Goal: Task Accomplishment & Management: Manage account settings

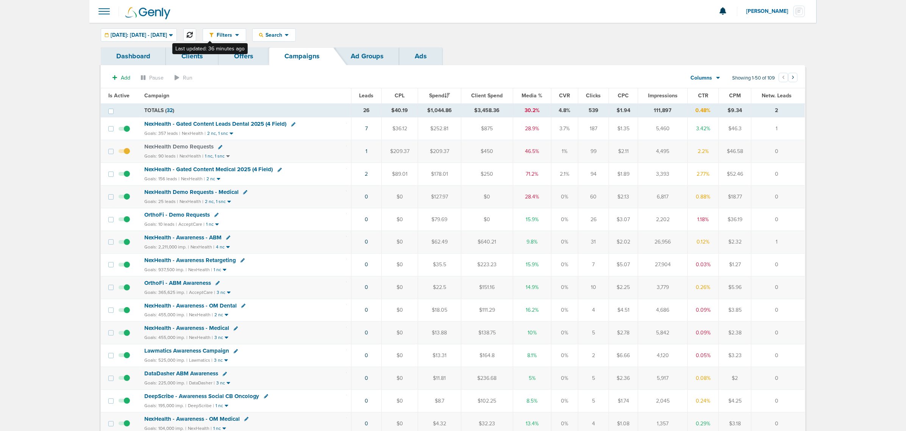
click at [196, 31] on button at bounding box center [189, 34] width 13 height 13
drag, startPoint x: 342, startPoint y: 178, endPoint x: 799, endPoint y: 178, distance: 457.0
click at [798, 178] on tr "NexHealth - Gated Content Medical 2025 (4 Field) Goals: 156 leads | NexHealth |…" at bounding box center [453, 174] width 704 height 23
click at [190, 168] on span "NexHealth - Gated Content Medical 2025 (4 Field)" at bounding box center [208, 169] width 129 height 7
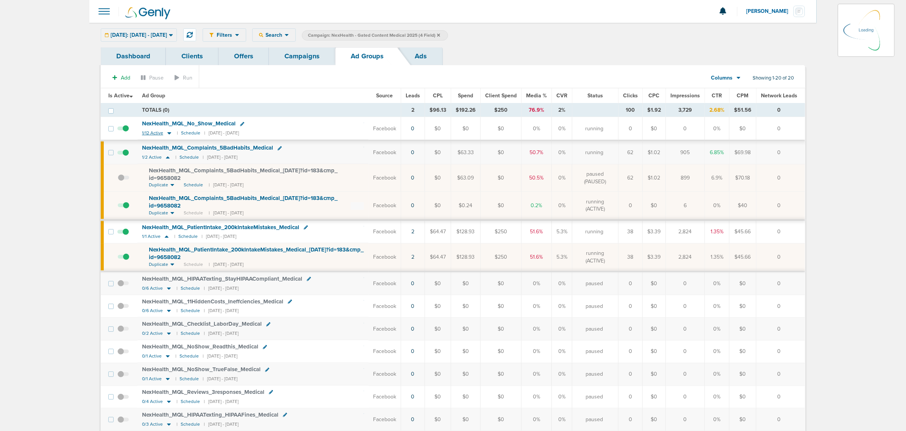
click at [170, 135] on icon at bounding box center [169, 134] width 4 height 2
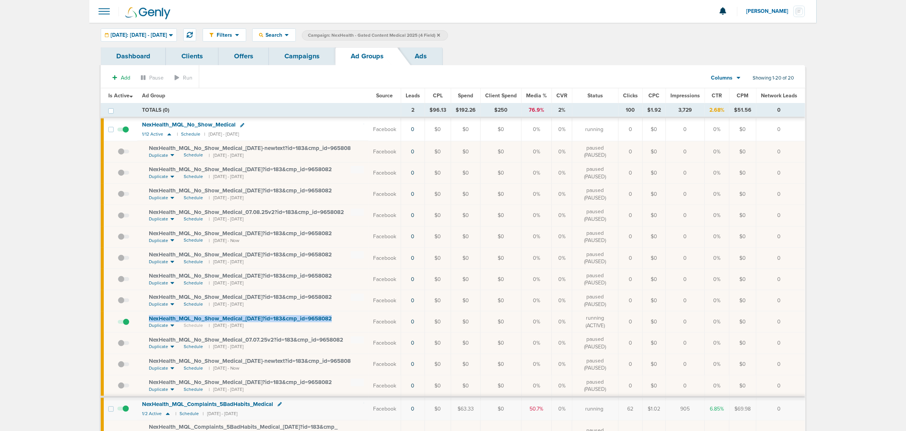
drag, startPoint x: 350, startPoint y: 319, endPoint x: 141, endPoint y: 319, distance: 209.2
click at [141, 319] on td "NexHealth_ MQL_ No_ Show_ Medical_ 08.04.25?id=183&cmp_ id=9658082 Duplicate Sc…" at bounding box center [253, 322] width 231 height 21
copy span "NexHealth_ MQL_ No_ Show_ Medical_ [DATE]?id=183&cmp_ id=9658082"
click at [317, 56] on link "Campaigns" at bounding box center [302, 56] width 66 height 18
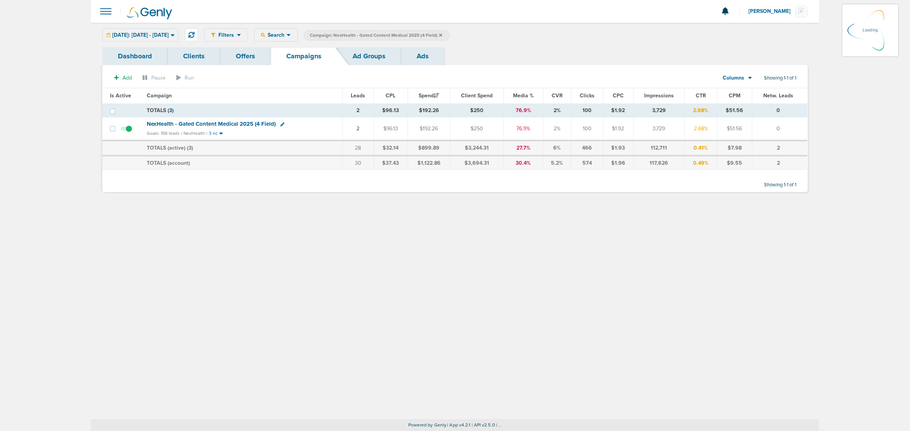
click at [442, 37] on span "Campaign: NexHealth - Gated Content Medical 2025 (4 Field)" at bounding box center [376, 35] width 132 height 6
click at [442, 36] on icon at bounding box center [440, 35] width 3 height 5
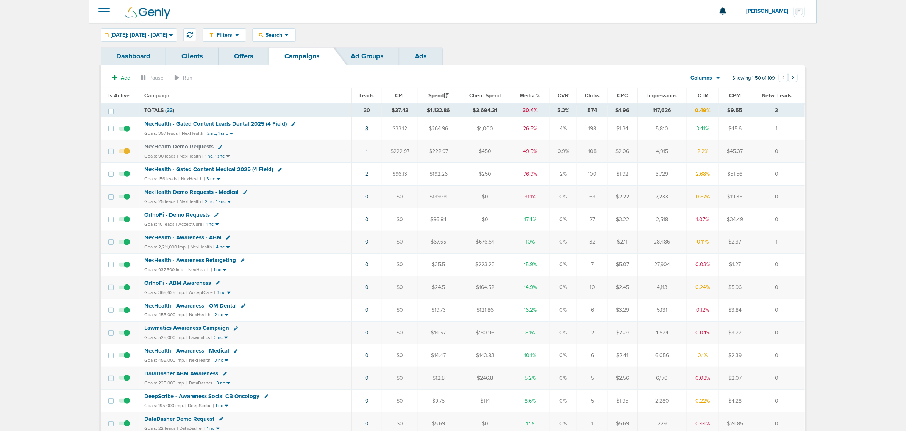
click at [366, 130] on link "8" at bounding box center [367, 128] width 3 height 6
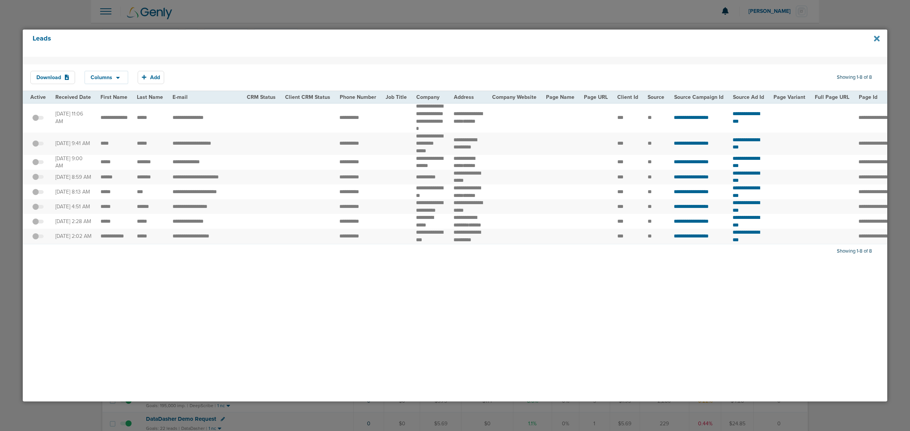
click at [877, 40] on icon at bounding box center [876, 39] width 6 height 6
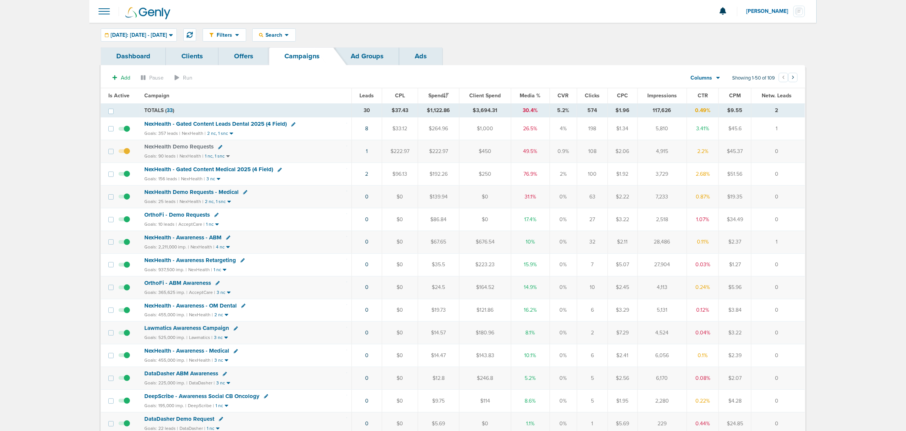
click at [199, 169] on span "NexHealth - Gated Content Medical 2025 (4 Field)" at bounding box center [208, 169] width 129 height 7
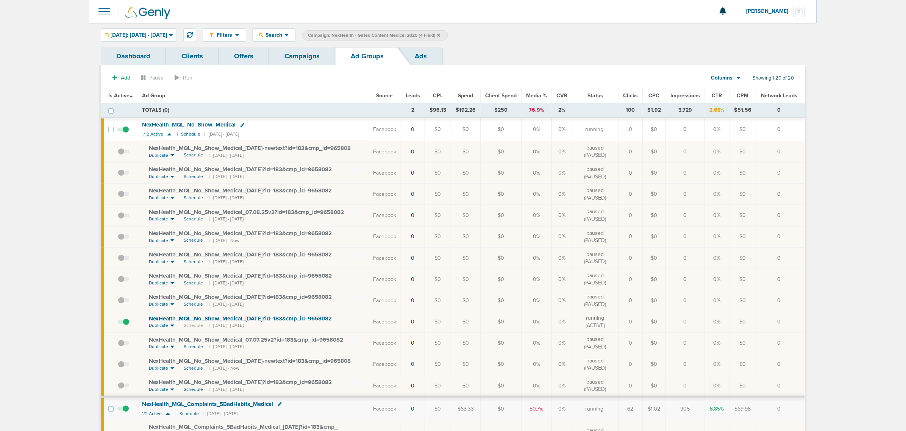
click at [168, 135] on icon at bounding box center [169, 134] width 4 height 2
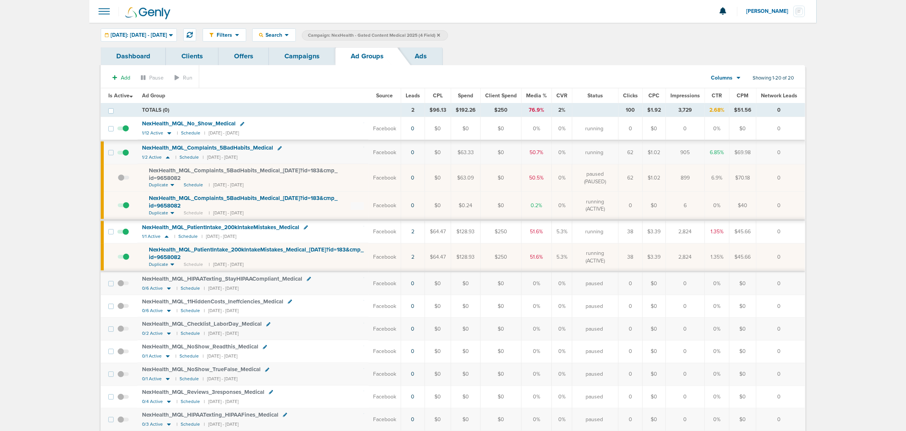
click at [304, 56] on link "Campaigns" at bounding box center [302, 56] width 66 height 18
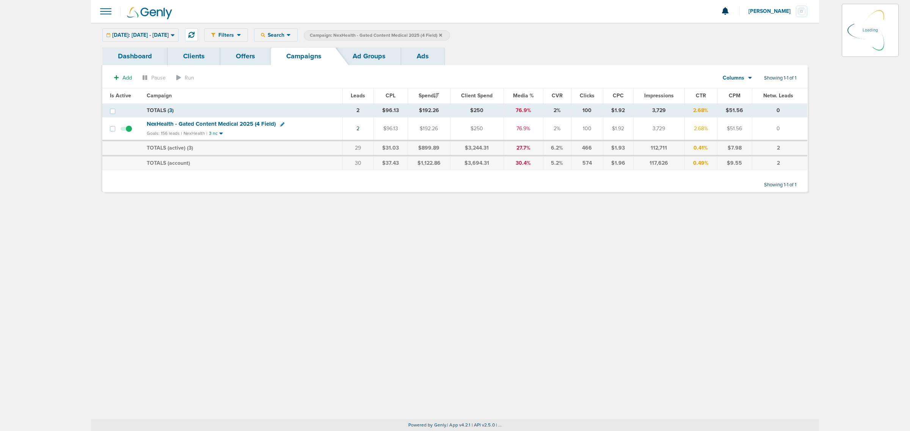
click at [450, 33] on label "Campaign: NexHealth - Gated Content Medical 2025 (4 Field)" at bounding box center [377, 35] width 146 height 10
click at [442, 35] on icon at bounding box center [440, 35] width 3 height 5
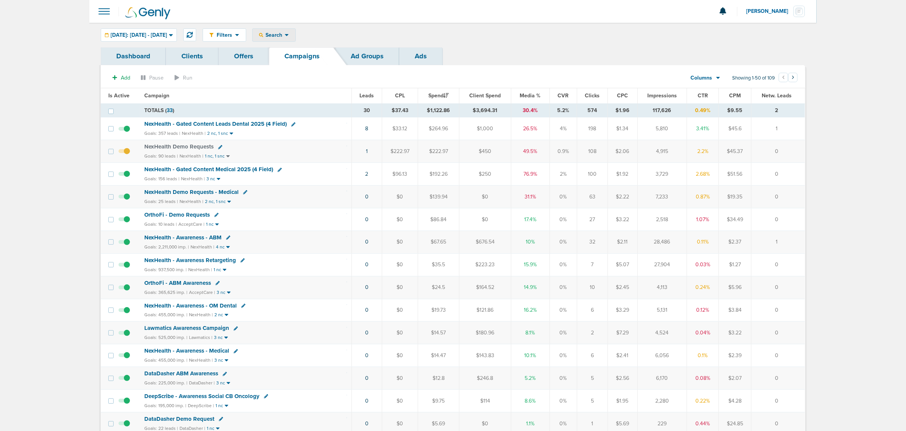
click at [285, 32] on span "Search" at bounding box center [274, 35] width 22 height 6
click at [291, 56] on link "Client" at bounding box center [292, 59] width 78 height 9
type input "law"
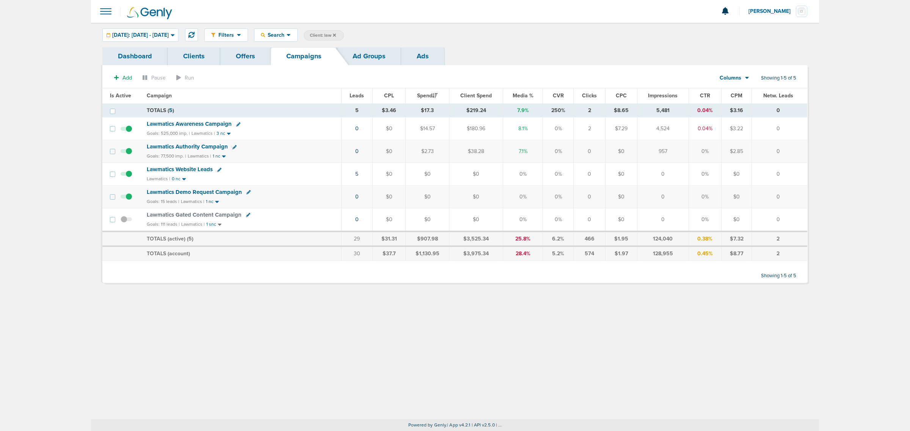
click at [185, 192] on span "Lawmatics Demo Request Campaign" at bounding box center [194, 192] width 95 height 7
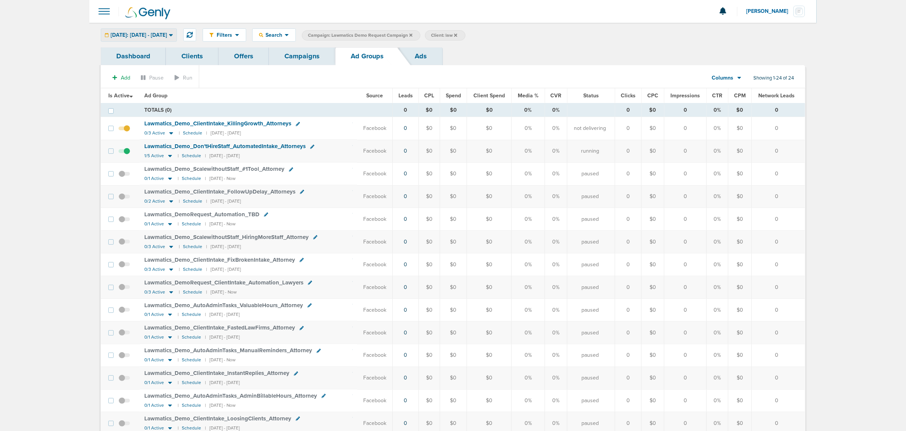
click at [165, 38] on div "[DATE]: [DATE] - [DATE]" at bounding box center [138, 35] width 75 height 13
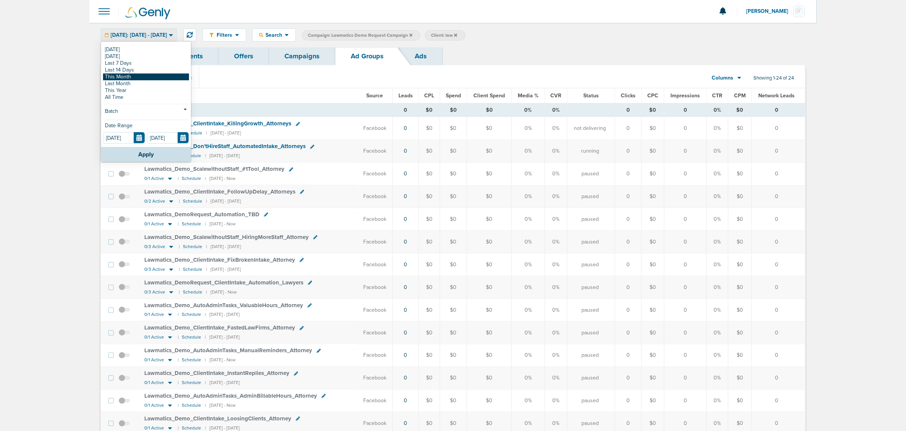
click at [138, 76] on link "This Month" at bounding box center [146, 77] width 86 height 7
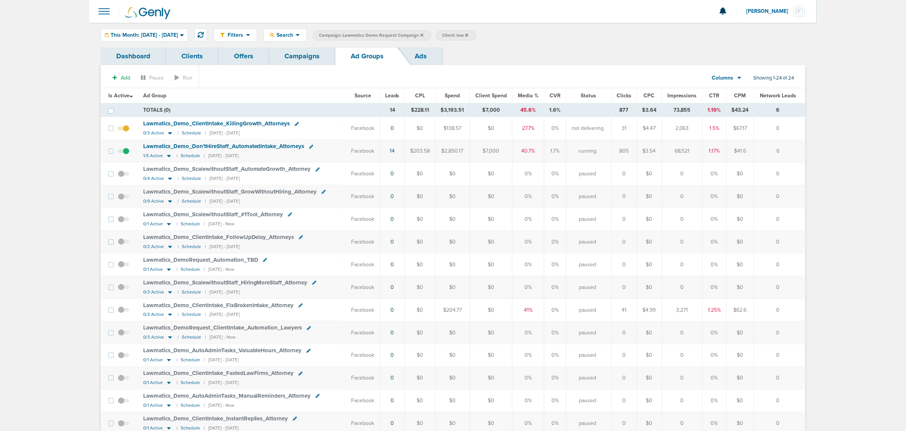
click at [181, 145] on span "Lawmatics_ Demo_ Don'tHireStaff_ AutomatedIntake_ Attorneys" at bounding box center [223, 146] width 161 height 7
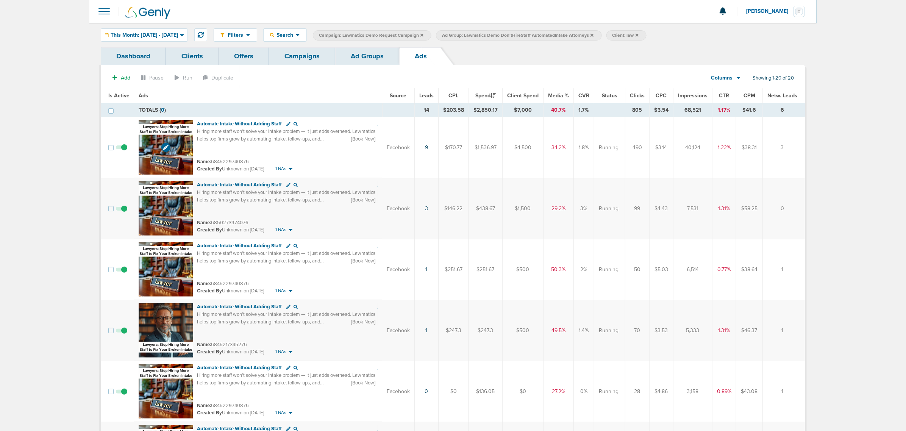
click at [167, 127] on img at bounding box center [166, 147] width 55 height 55
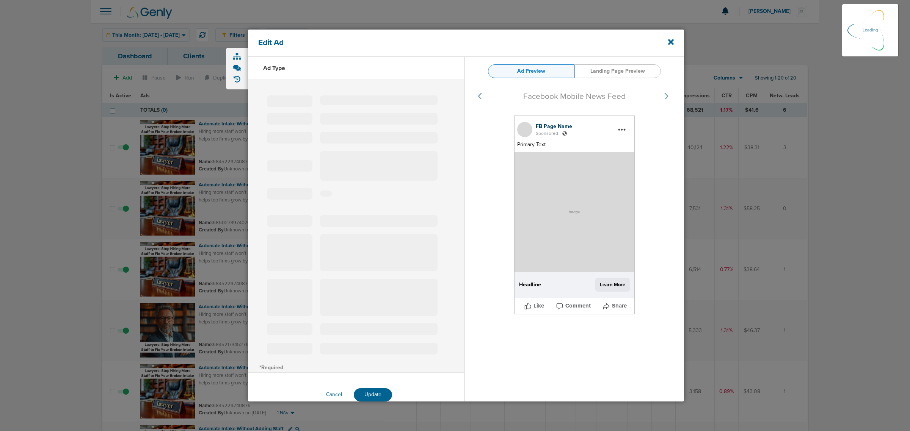
select select "learn_more"
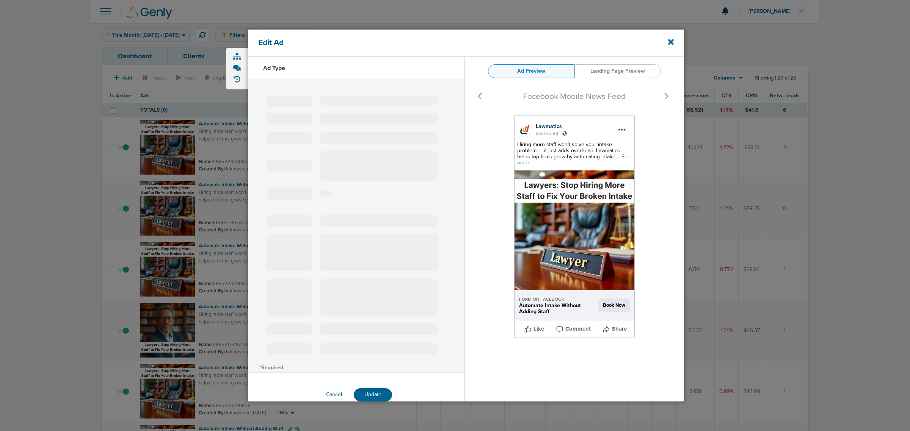
type input "6845229740876"
type input "Automate Intake Without Adding Staff"
type textarea "Hiring more staff won’t solve your intake problem — it just adds overhead. Lawm…"
select select "book_travel"
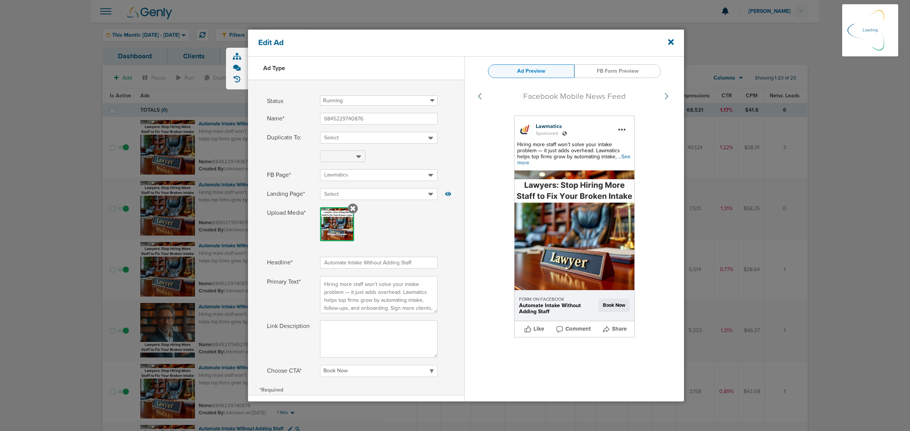
click at [615, 156] on span "...See more" at bounding box center [573, 159] width 113 height 13
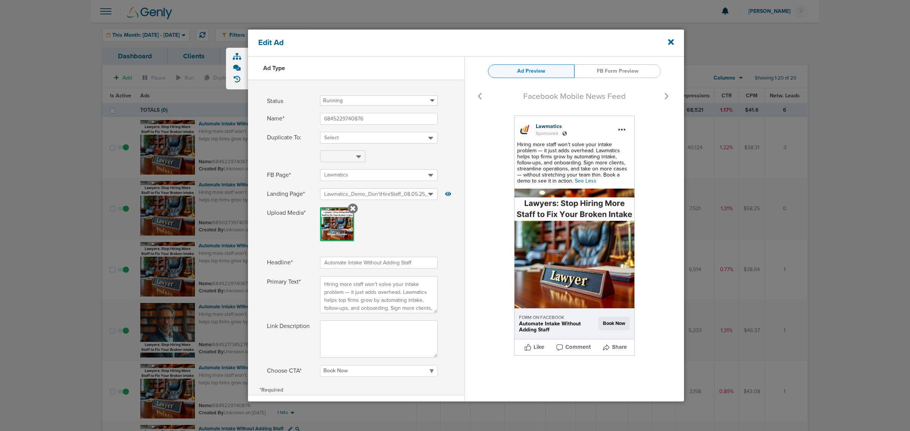
click at [675, 41] on div "Edit Ad" at bounding box center [466, 43] width 436 height 27
click at [670, 42] on icon at bounding box center [671, 42] width 6 height 6
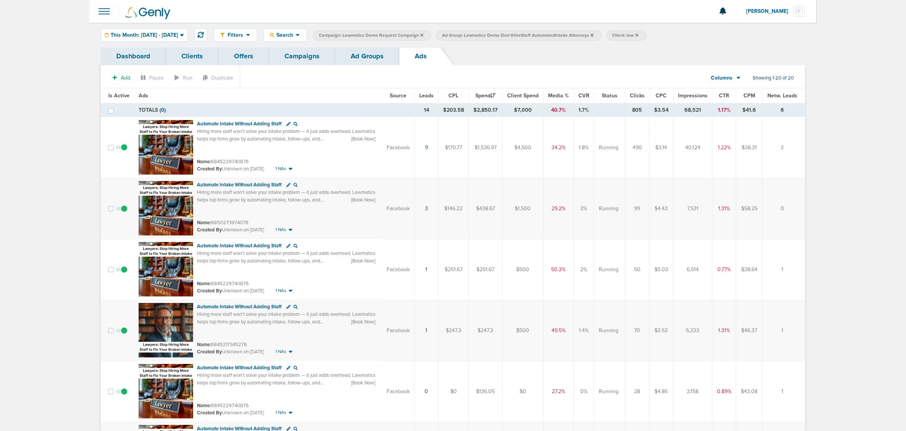
click at [726, 95] on span "CTR" at bounding box center [725, 95] width 10 height 6
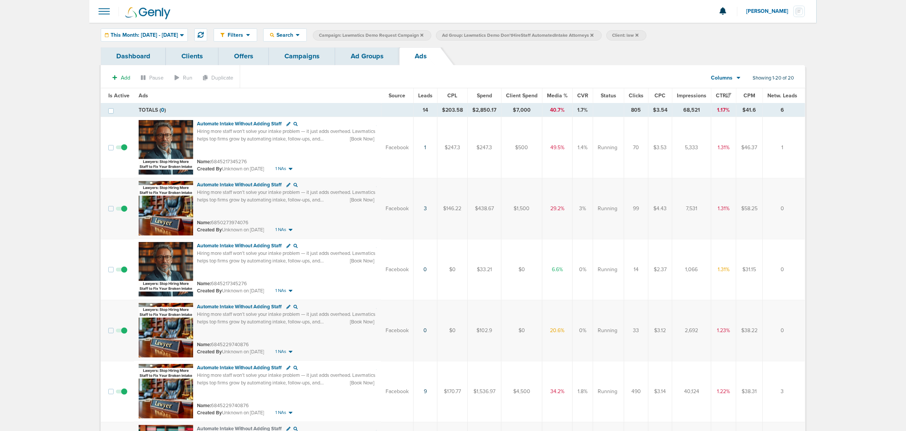
click at [354, 53] on link "Ad Groups" at bounding box center [367, 56] width 64 height 18
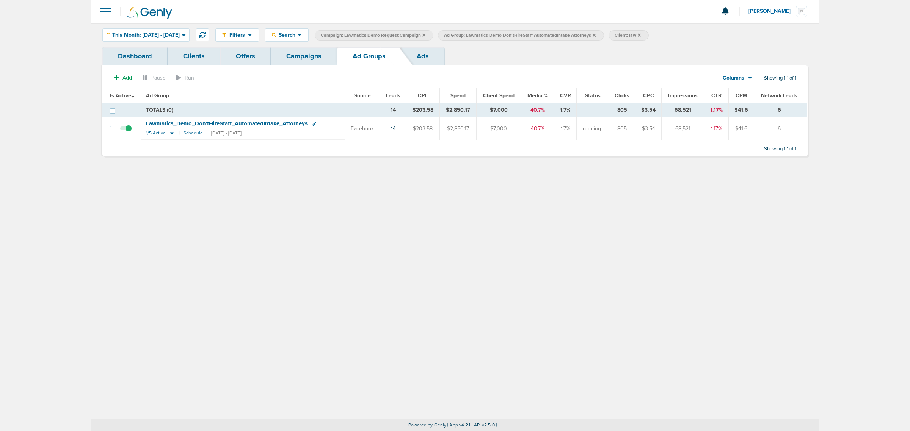
click at [293, 54] on link "Campaigns" at bounding box center [304, 56] width 66 height 18
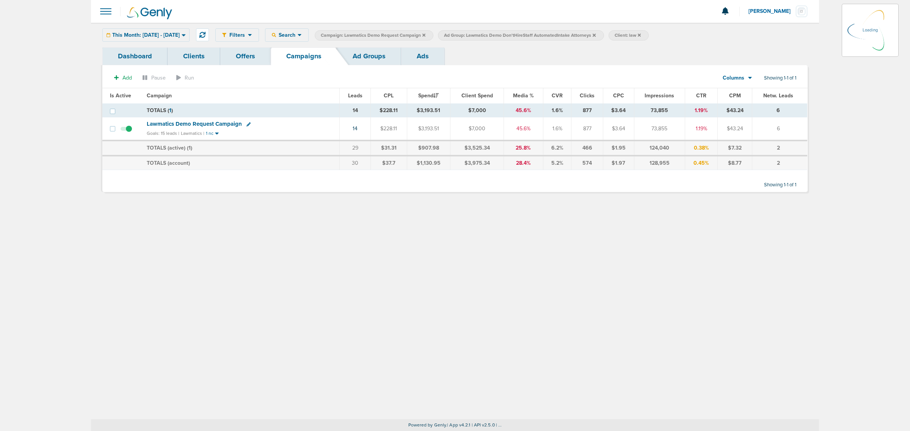
click at [370, 45] on div "Filters Active Only Settings Status Active Inactive Objectives MQL SQL Traffic …" at bounding box center [455, 35] width 728 height 25
click at [365, 53] on link "Ad Groups" at bounding box center [369, 56] width 64 height 18
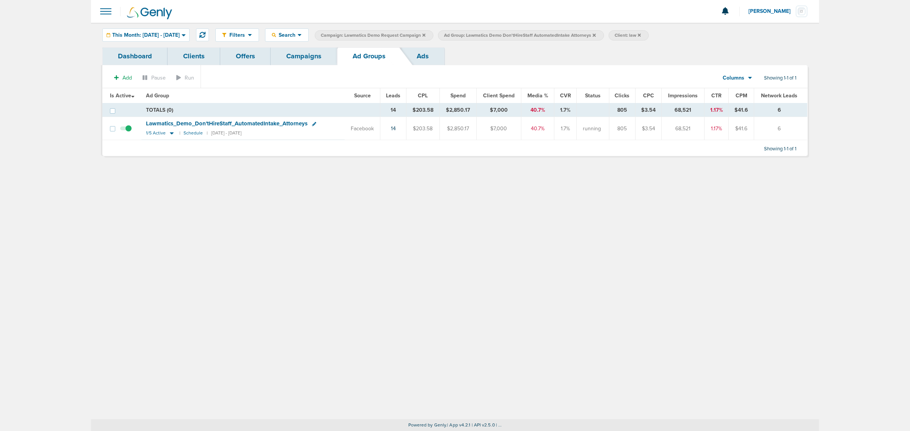
click at [595, 34] on icon at bounding box center [593, 34] width 3 height 3
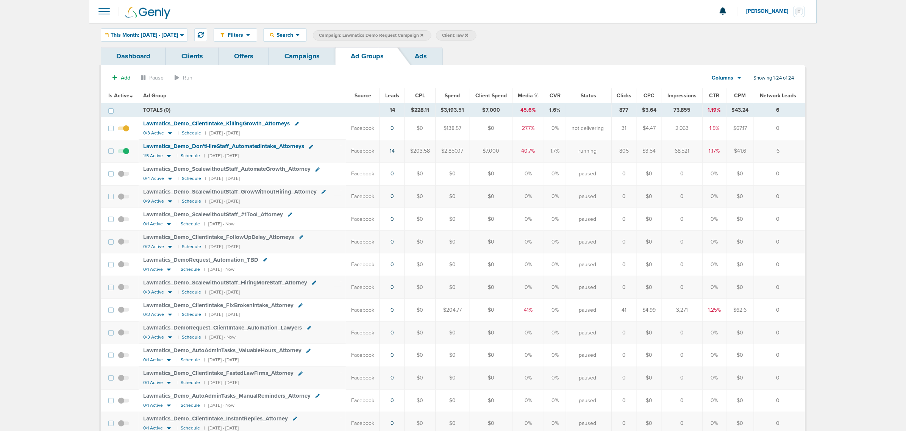
click at [423, 54] on link "Ads" at bounding box center [420, 56] width 43 height 18
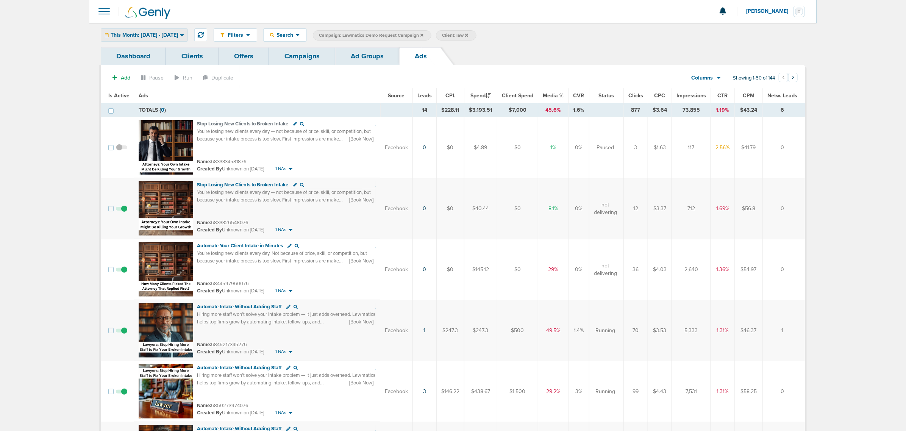
click at [188, 40] on div "This Month: 08.01.2025 - 08.31.2025" at bounding box center [144, 35] width 86 height 13
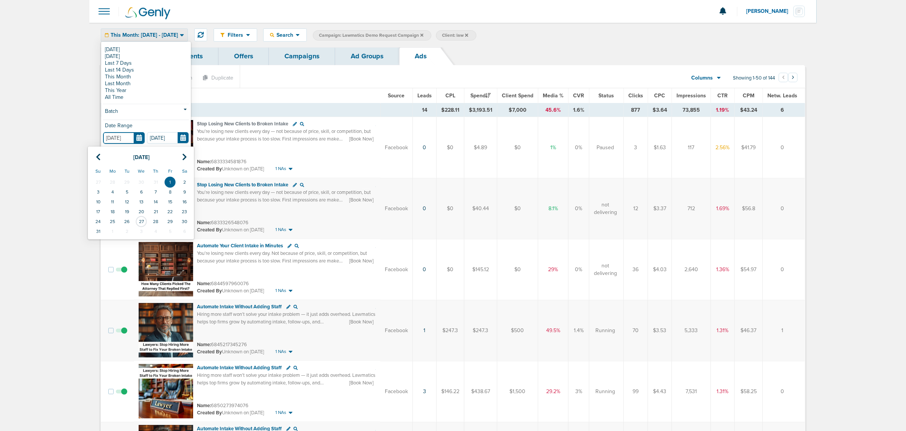
click at [138, 139] on input "08.01.2025" at bounding box center [124, 138] width 42 height 12
click at [100, 156] on icon at bounding box center [98, 157] width 5 height 8
click at [130, 180] on td "1" at bounding box center [127, 182] width 14 height 10
type input "[DATE]"
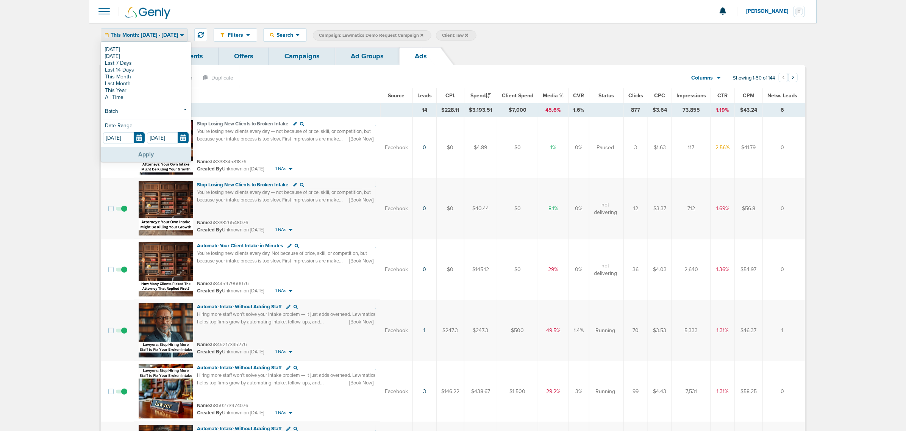
click at [171, 151] on button "Apply" at bounding box center [146, 154] width 90 height 15
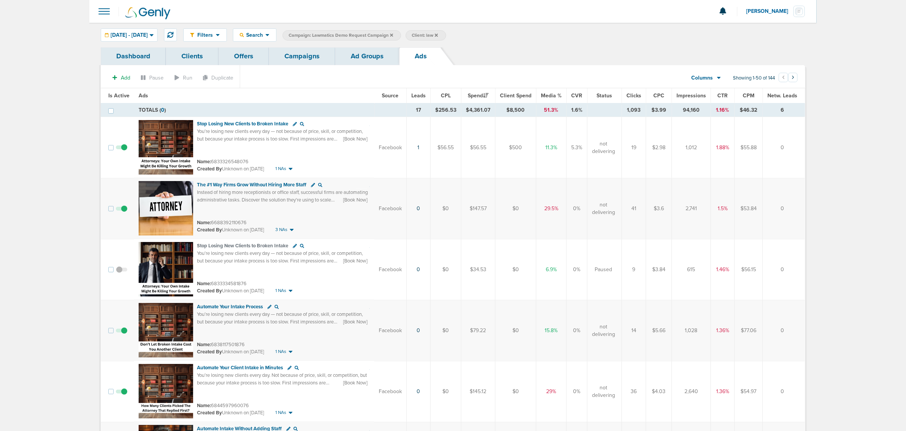
click at [423, 94] on span "Leads" at bounding box center [419, 95] width 14 height 6
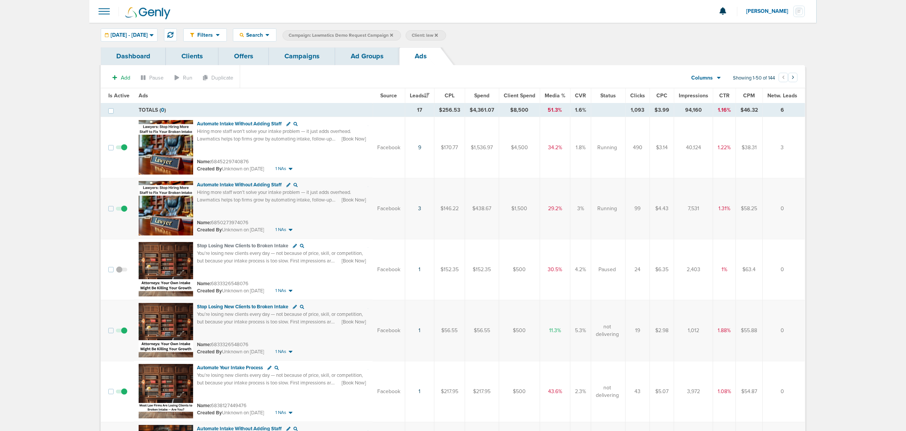
click at [552, 94] on span "Media %" at bounding box center [555, 95] width 21 height 6
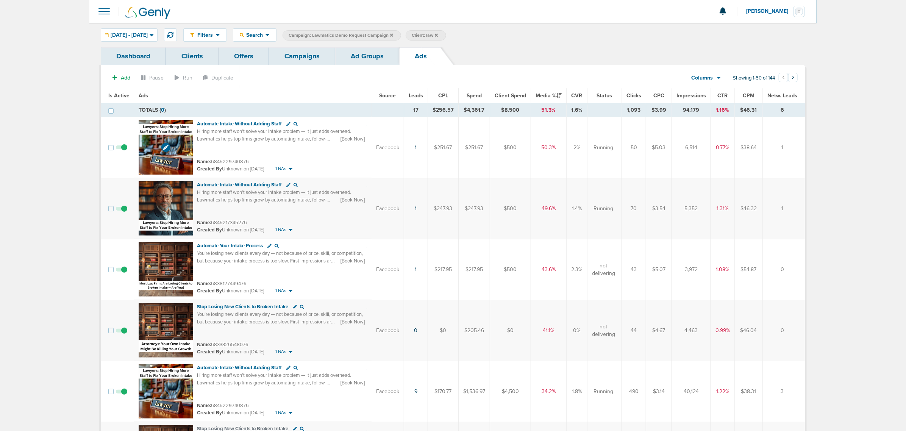
click at [185, 129] on img at bounding box center [166, 147] width 55 height 55
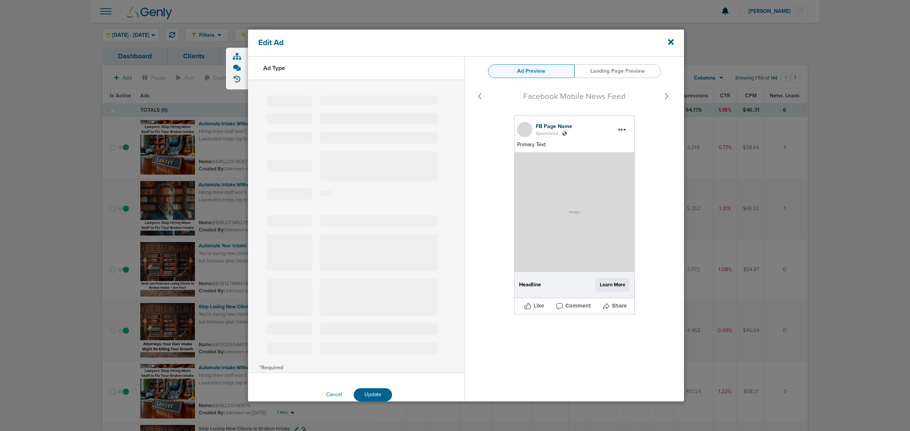
select select "learn_more"
type input "6845229740876"
type input "Automate Intake Without Adding Staff"
type textarea "Hiring more staff won’t solve your intake problem — it just adds overhead. Lawm…"
select select "book_travel"
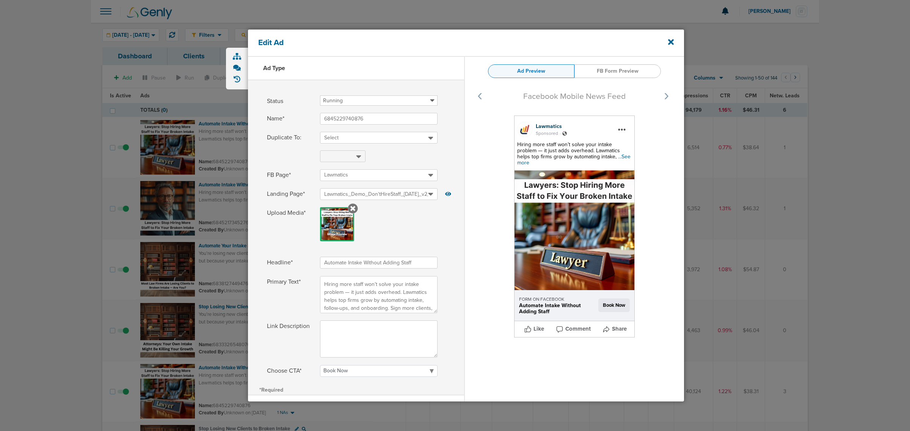
click at [611, 157] on span "...See more" at bounding box center [573, 159] width 113 height 13
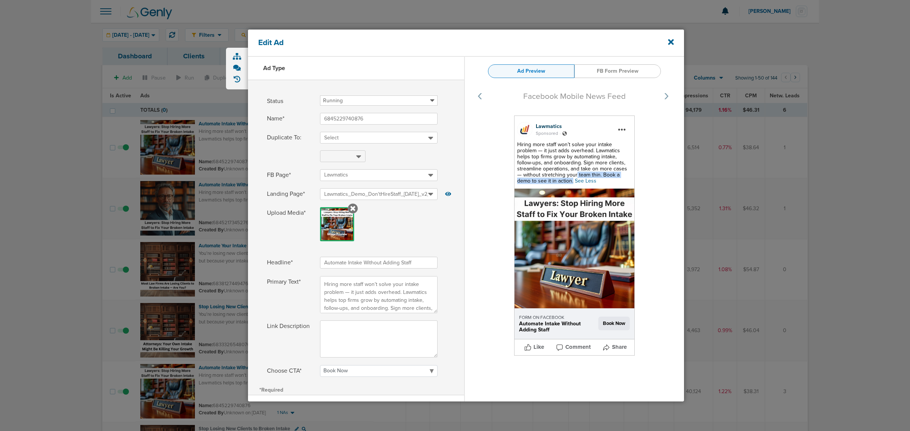
drag, startPoint x: 562, startPoint y: 181, endPoint x: 547, endPoint y: 173, distance: 16.8
click at [547, 173] on div "Hiring more staff won’t solve your intake problem — it just adds overhead. Lawm…" at bounding box center [574, 163] width 114 height 42
drag, startPoint x: 529, startPoint y: 162, endPoint x: 520, endPoint y: 146, distance: 18.2
click at [520, 144] on span "Hiring more staff won’t solve your intake problem — it just adds overhead. Lawm…" at bounding box center [572, 162] width 110 height 43
click at [556, 184] on div "Hiring more staff won’t solve your intake problem — it just adds overhead. Lawm…" at bounding box center [574, 163] width 114 height 42
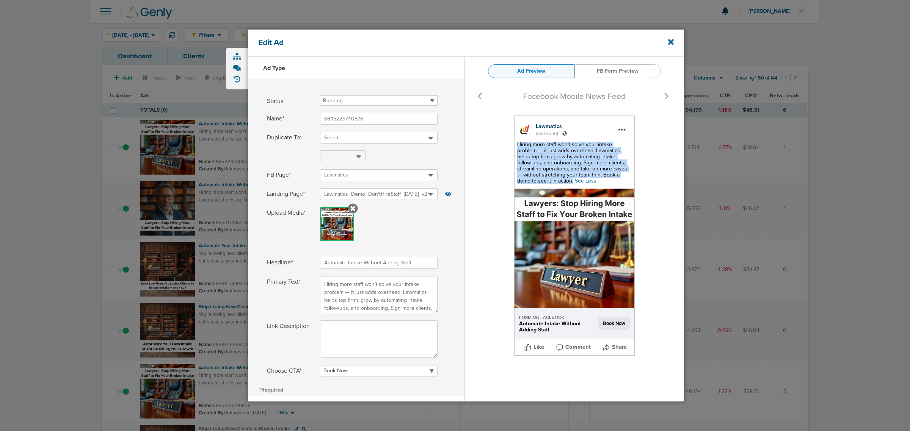
drag, startPoint x: 542, startPoint y: 181, endPoint x: 514, endPoint y: 145, distance: 45.6
click at [514, 145] on div "Lawmatics Sponsored . Hiring more staff won’t solve your intake problem — it ju…" at bounding box center [574, 236] width 121 height 240
copy span "Hiring more staff won’t solve your intake problem — it just adds overhead. Lawm…"
click at [672, 39] on icon at bounding box center [671, 42] width 6 height 8
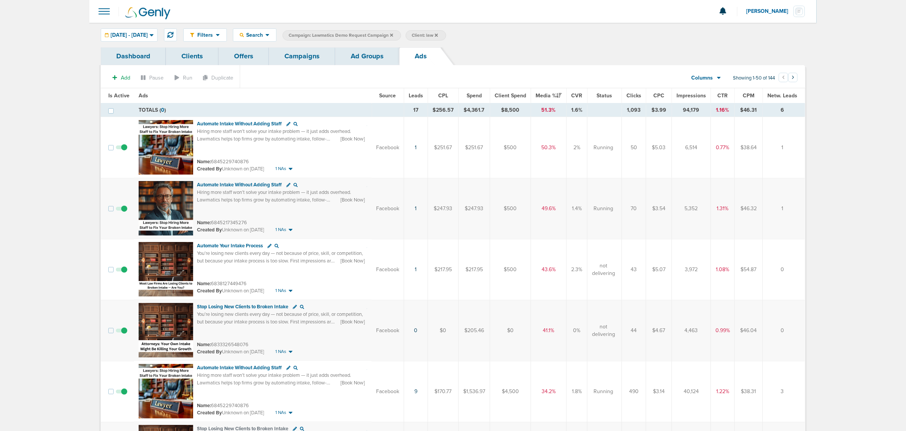
click at [302, 56] on link "Campaigns" at bounding box center [302, 56] width 66 height 18
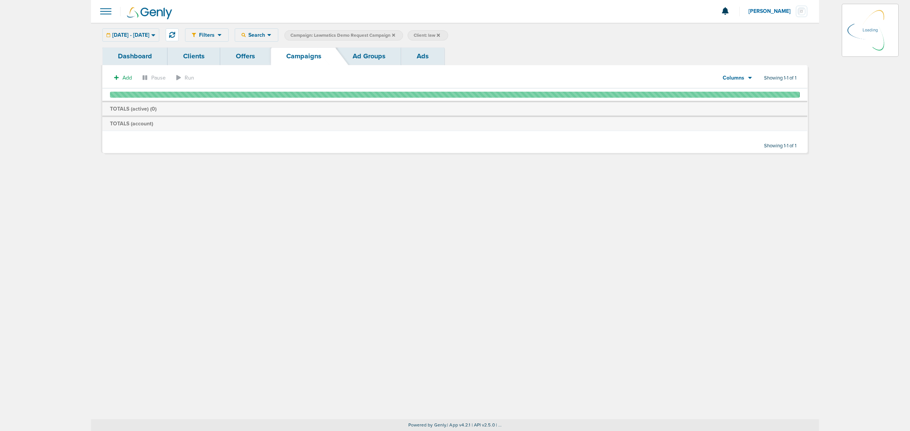
click at [395, 33] on icon at bounding box center [393, 35] width 3 height 5
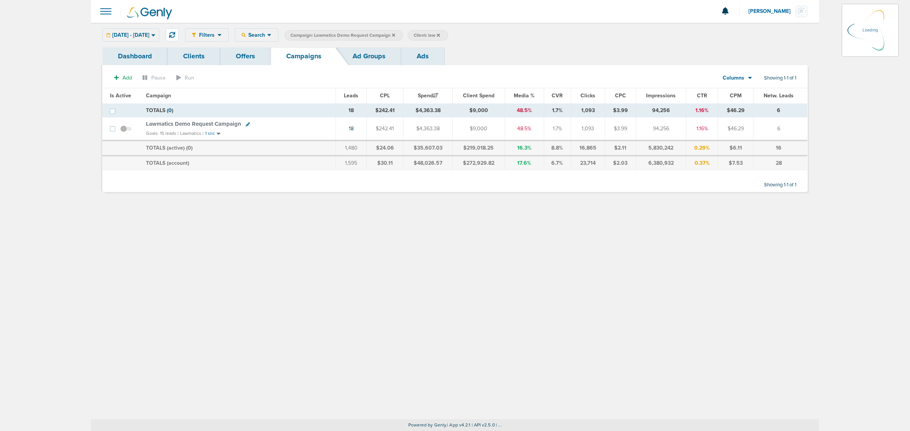
click at [395, 34] on icon at bounding box center [393, 34] width 3 height 3
click at [395, 36] on icon at bounding box center [393, 35] width 3 height 5
click at [395, 34] on icon at bounding box center [393, 34] width 3 height 3
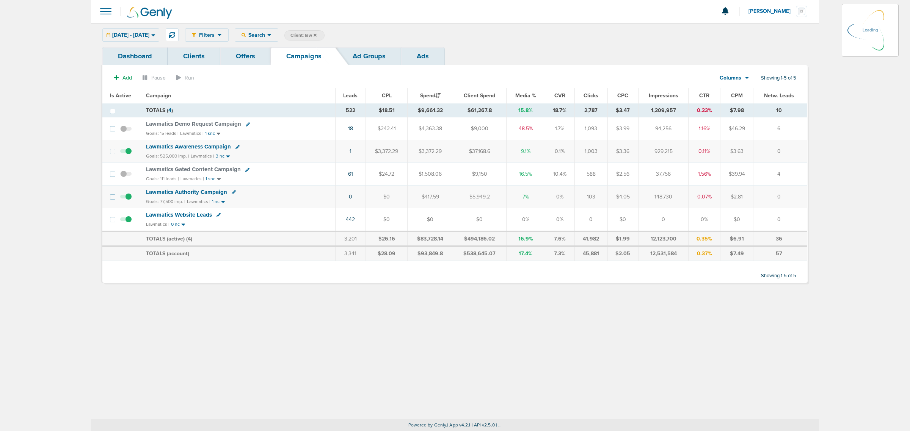
click at [316, 34] on icon at bounding box center [314, 34] width 3 height 3
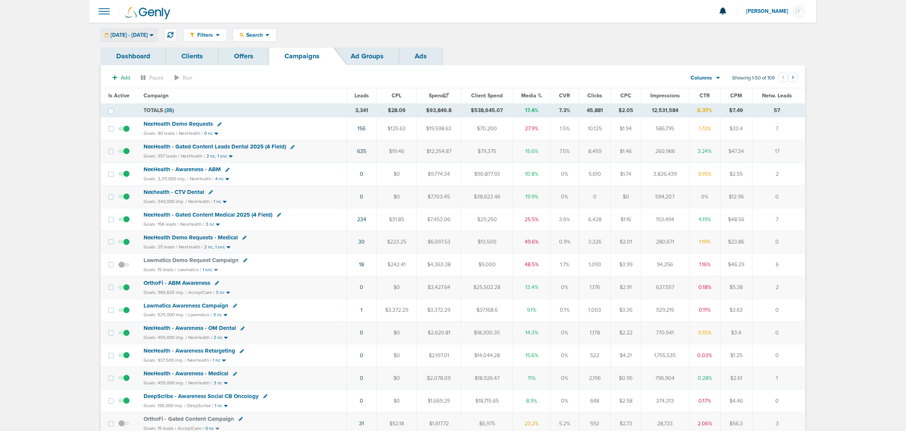
click at [130, 31] on div "[DATE] - [DATE]" at bounding box center [129, 35] width 56 height 13
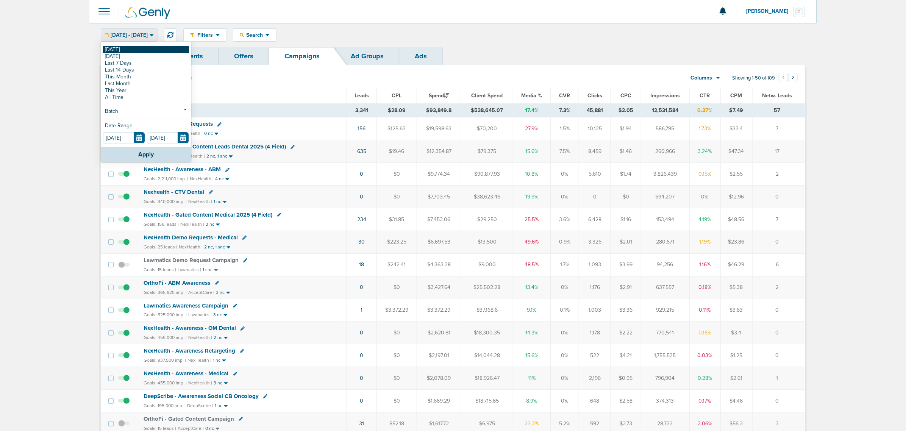
click at [124, 48] on link "[DATE]" at bounding box center [146, 49] width 86 height 7
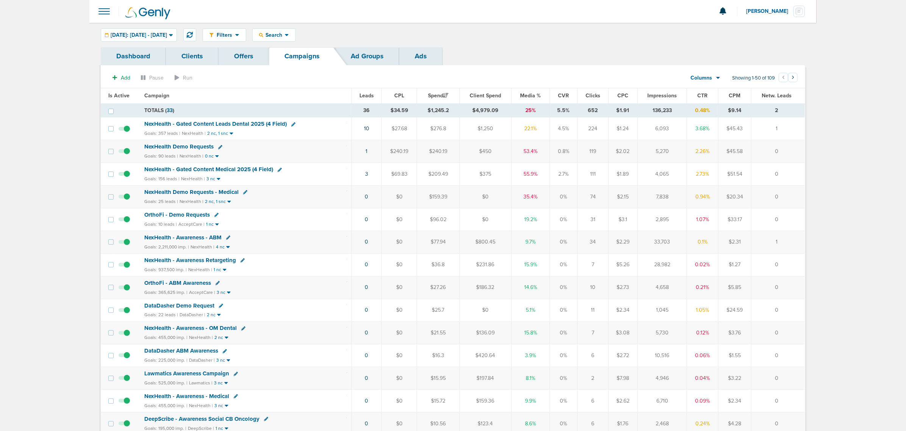
click at [236, 171] on span "NexHealth - Gated Content Medical 2025 (4 Field)" at bounding box center [208, 169] width 129 height 7
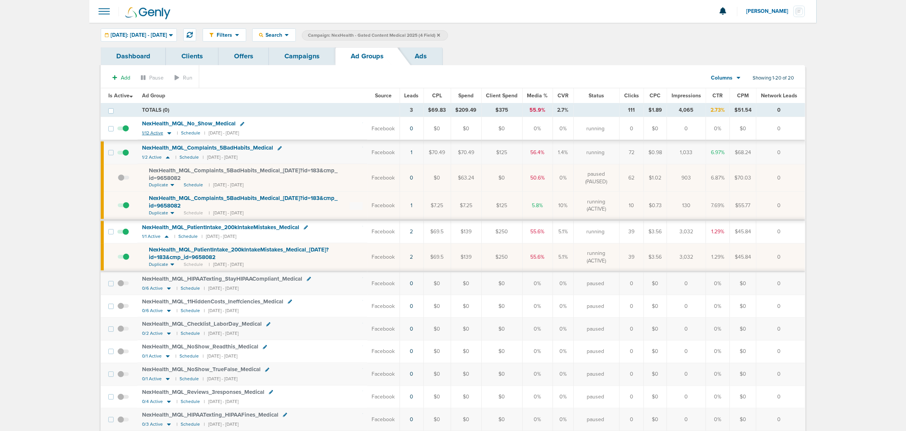
click at [168, 133] on icon at bounding box center [169, 134] width 4 height 2
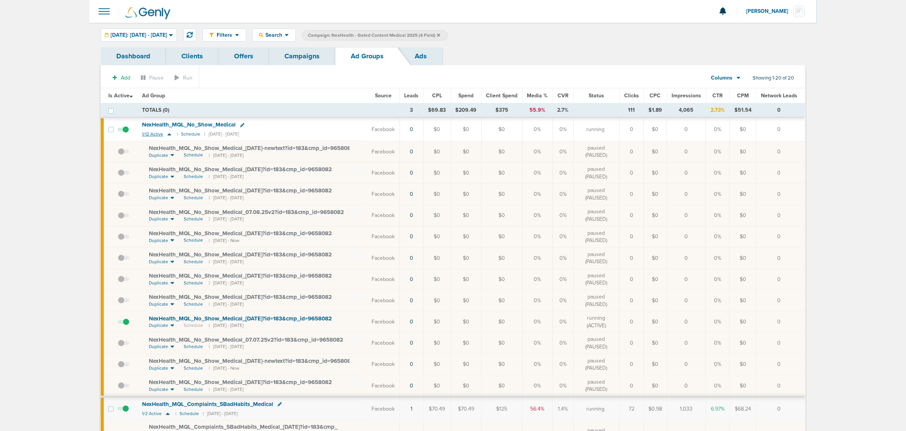
click at [168, 133] on icon at bounding box center [170, 134] width 8 height 6
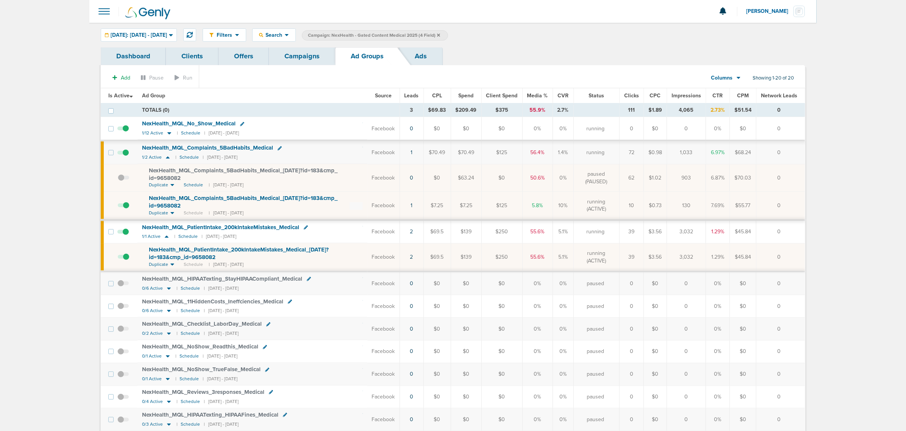
click at [302, 61] on link "Campaigns" at bounding box center [302, 56] width 66 height 18
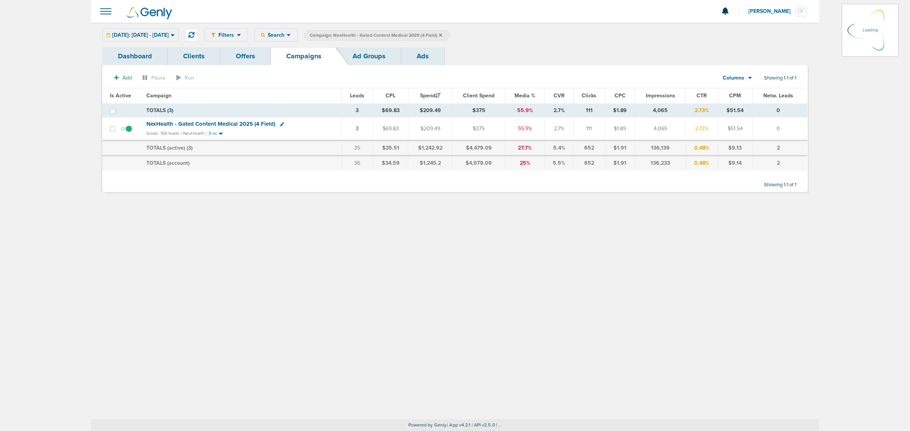
click at [442, 33] on icon at bounding box center [440, 35] width 3 height 5
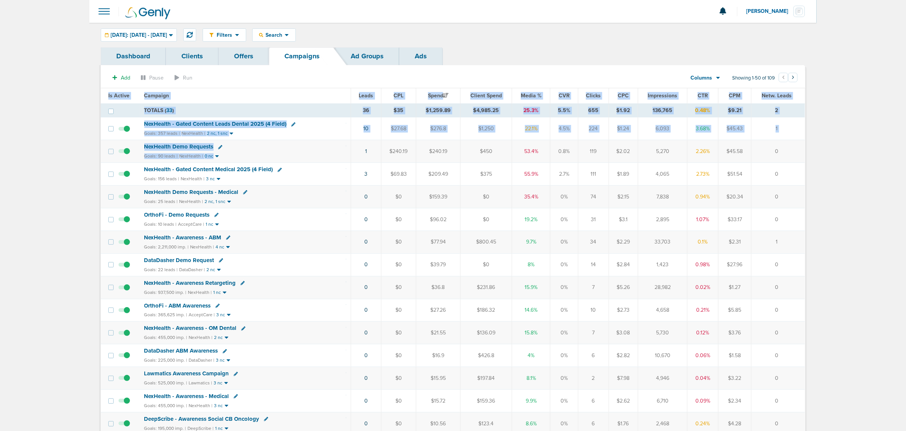
drag, startPoint x: 285, startPoint y: 155, endPoint x: 850, endPoint y: 150, distance: 564.3
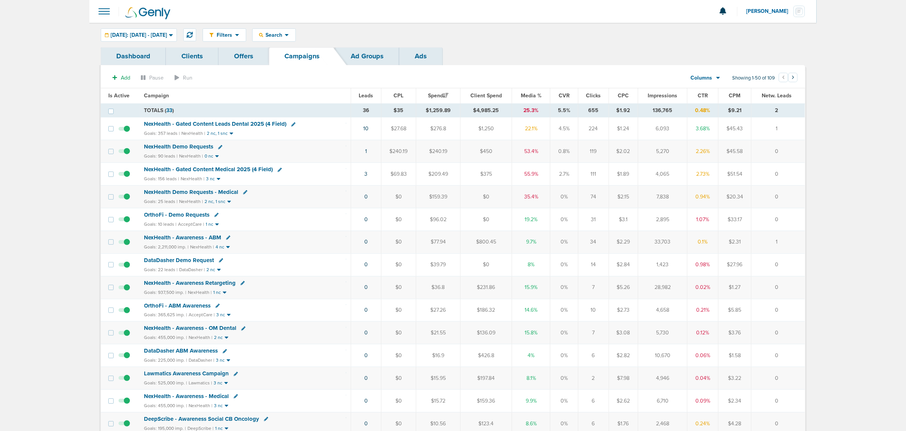
click at [192, 147] on span "NexHealth Demo Requests" at bounding box center [178, 146] width 69 height 7
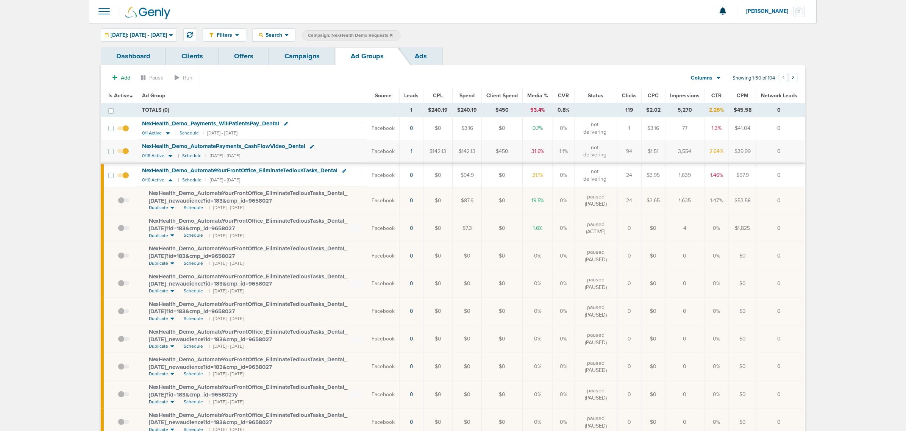
click at [167, 133] on icon at bounding box center [168, 134] width 4 height 2
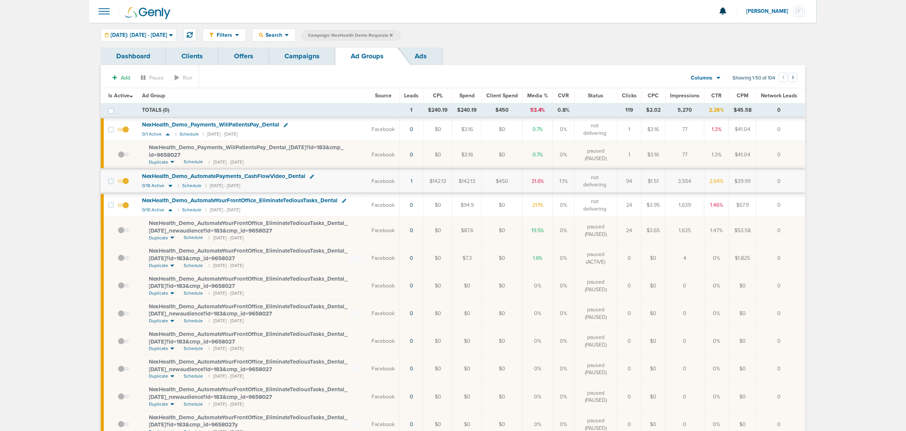
click at [308, 55] on link "Campaigns" at bounding box center [302, 56] width 66 height 18
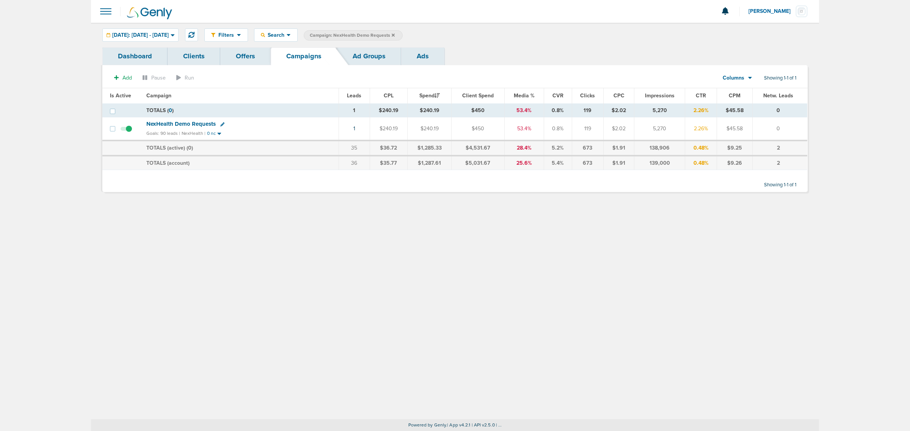
click at [394, 35] on icon at bounding box center [392, 34] width 3 height 3
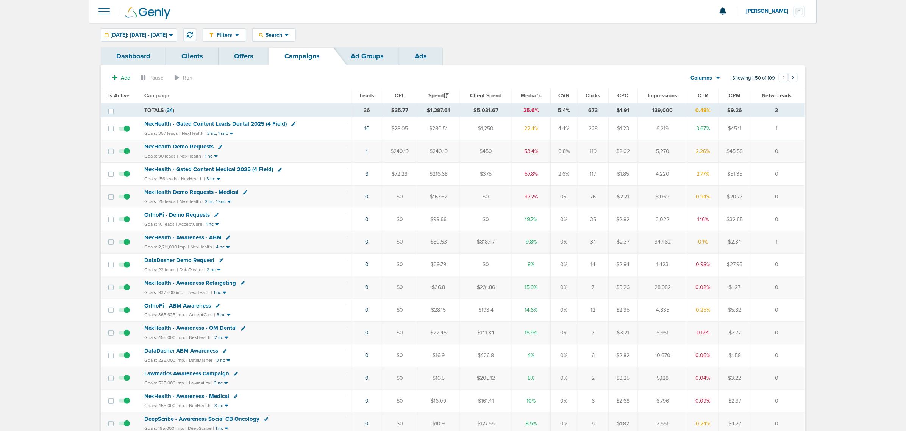
drag, startPoint x: 285, startPoint y: 92, endPoint x: 856, endPoint y: 159, distance: 574.6
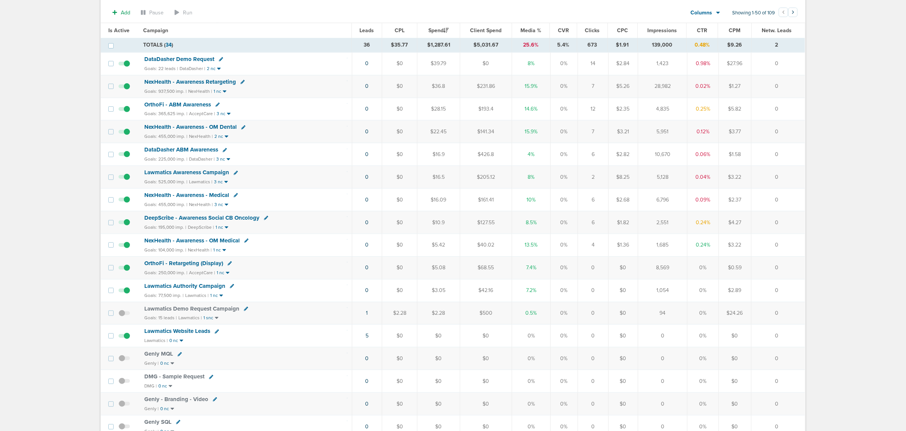
scroll to position [62, 0]
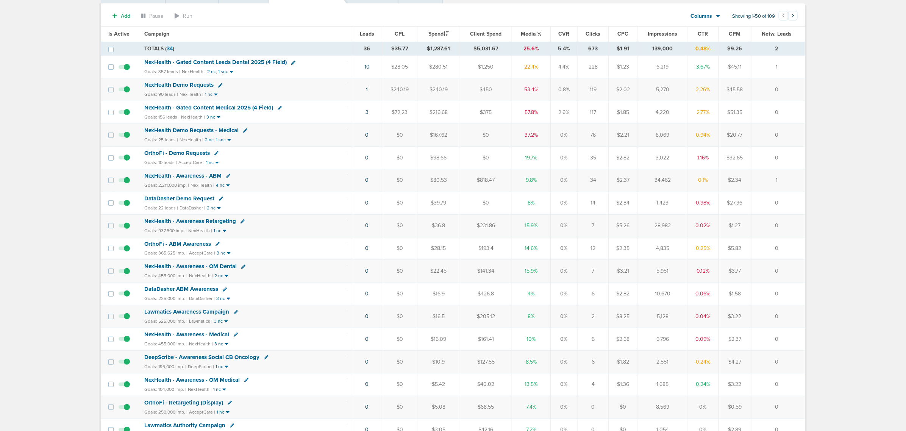
click at [211, 110] on span "NexHealth - Gated Content Medical 2025 (4 Field)" at bounding box center [208, 107] width 129 height 7
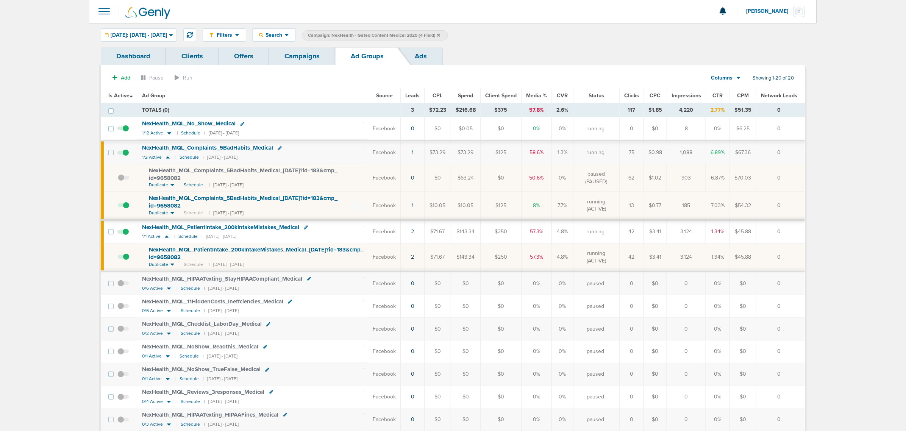
click at [50, 123] on main "Notifications You have no unread notifications [PERSON_NAME] Profile Sign Out C…" at bounding box center [453, 347] width 906 height 694
click at [153, 30] on div "[DATE]: [DATE] - [DATE]" at bounding box center [138, 35] width 75 height 13
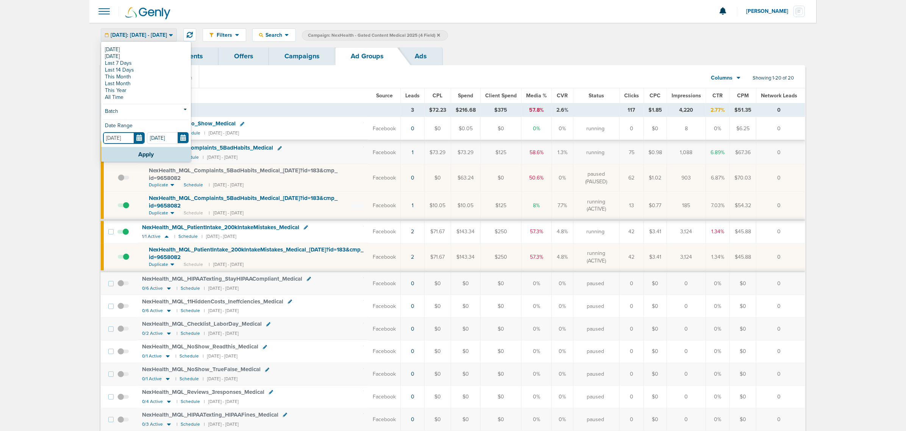
click at [138, 137] on input "[DATE]" at bounding box center [124, 138] width 42 height 12
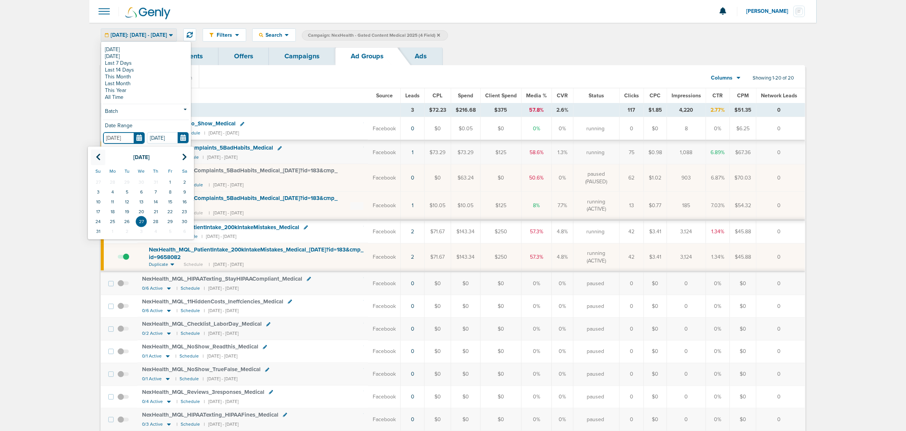
click at [99, 158] on icon at bounding box center [98, 157] width 5 height 8
click at [122, 177] on td "1" at bounding box center [127, 182] width 14 height 10
type input "[DATE]"
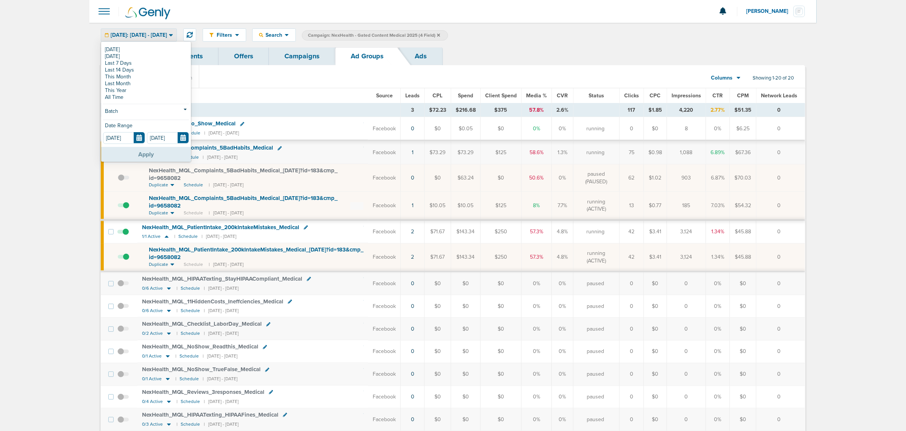
click at [153, 154] on button "Apply" at bounding box center [146, 154] width 90 height 15
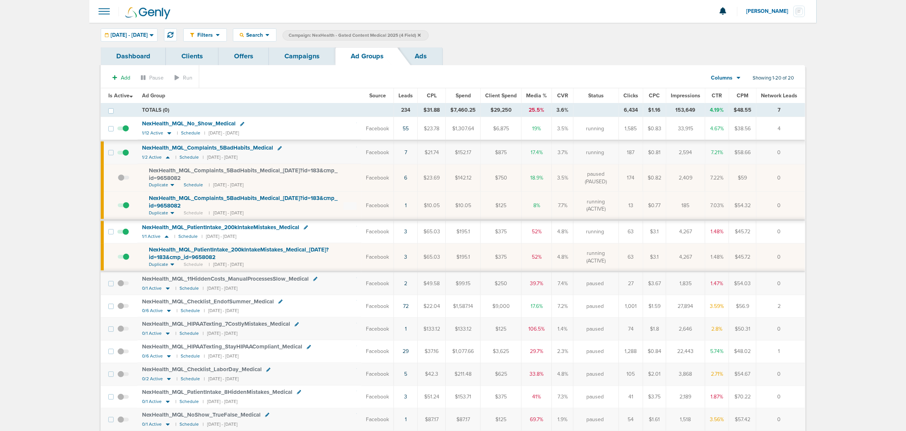
click at [412, 95] on span "Leads" at bounding box center [406, 95] width 14 height 6
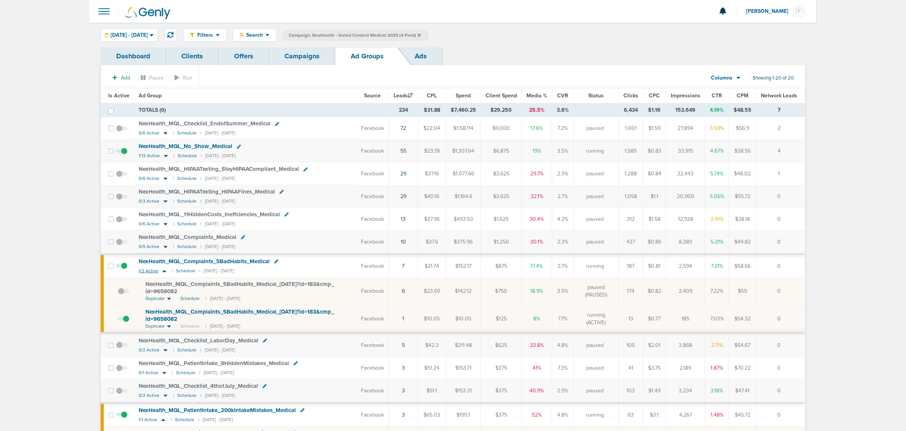
click at [164, 272] on icon at bounding box center [165, 271] width 8 height 6
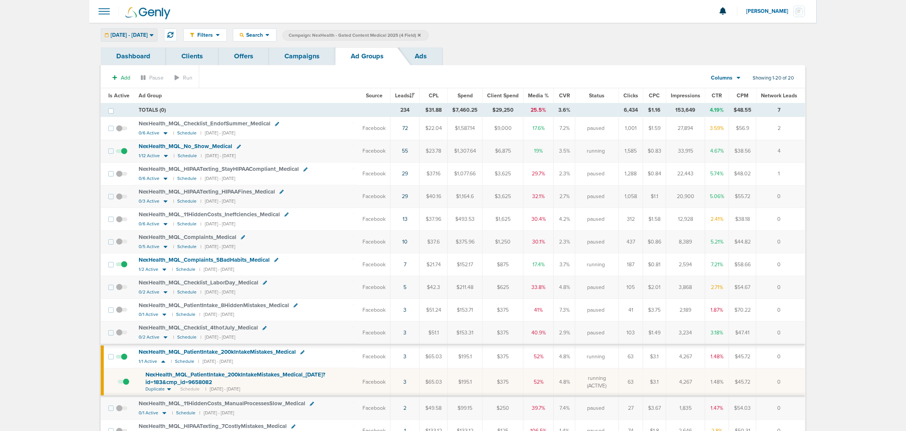
click at [153, 41] on div "[DATE] - [DATE]" at bounding box center [129, 35] width 56 height 13
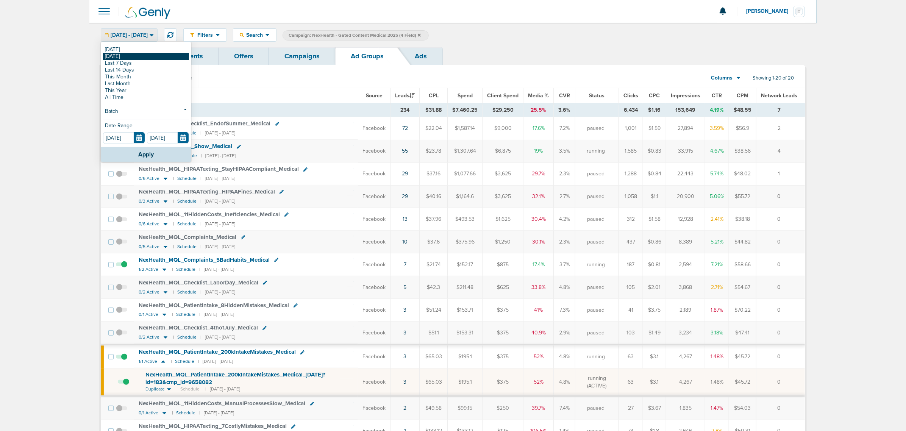
click at [131, 57] on link "[DATE]" at bounding box center [146, 56] width 86 height 7
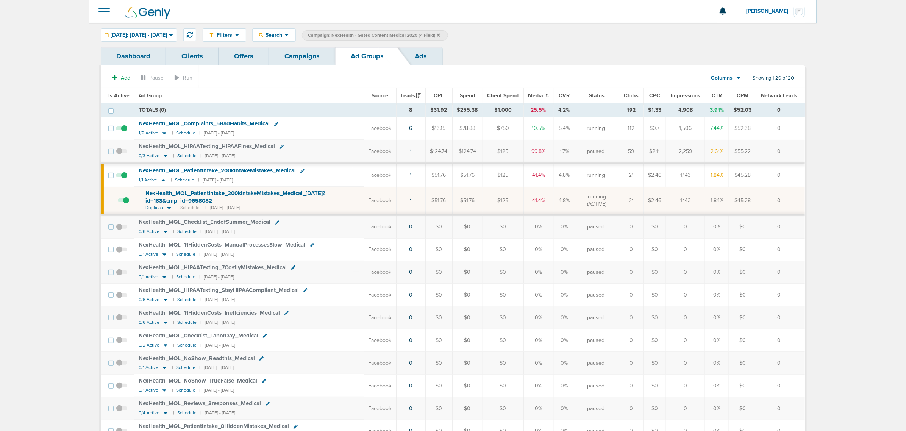
click at [309, 49] on link "Campaigns" at bounding box center [302, 56] width 66 height 18
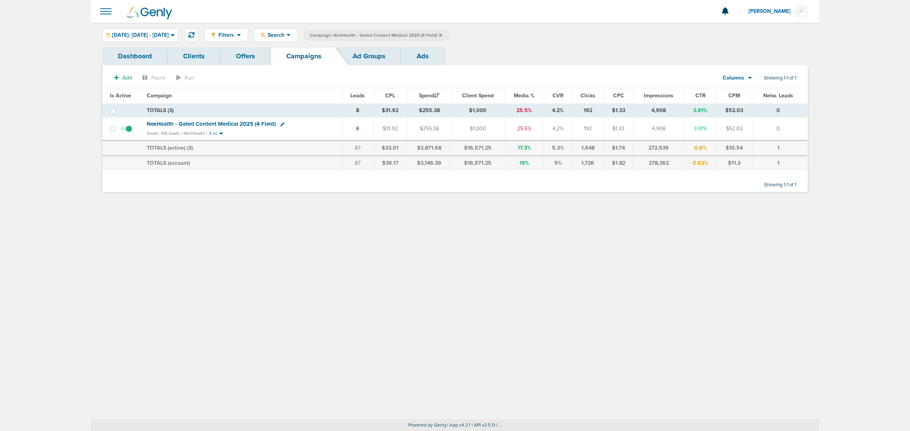
click at [442, 35] on icon at bounding box center [440, 34] width 3 height 3
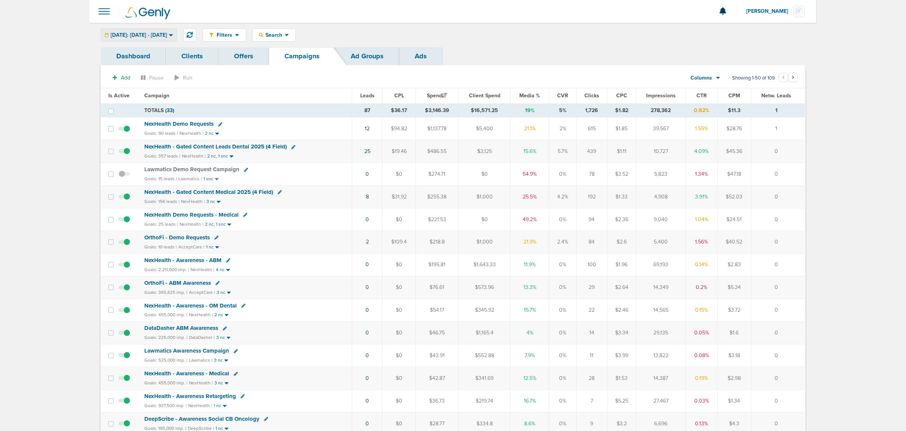
click at [158, 33] on span "[DATE]: [DATE] - [DATE]" at bounding box center [139, 35] width 56 height 5
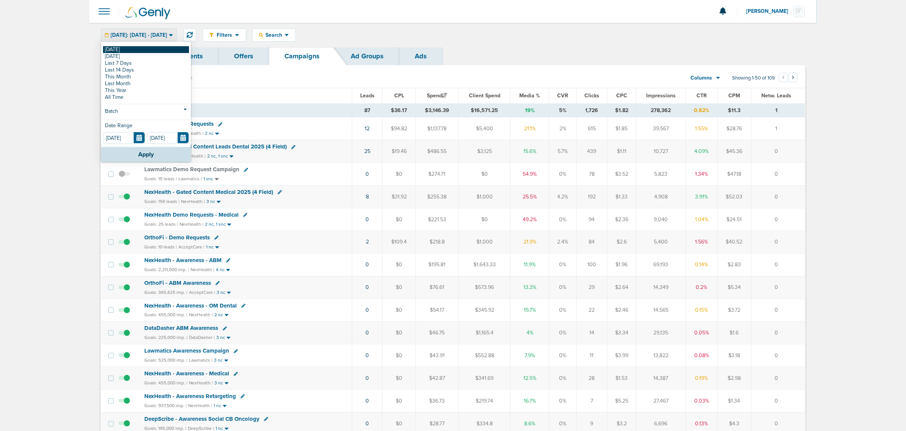
click at [131, 48] on link "[DATE]" at bounding box center [146, 49] width 86 height 7
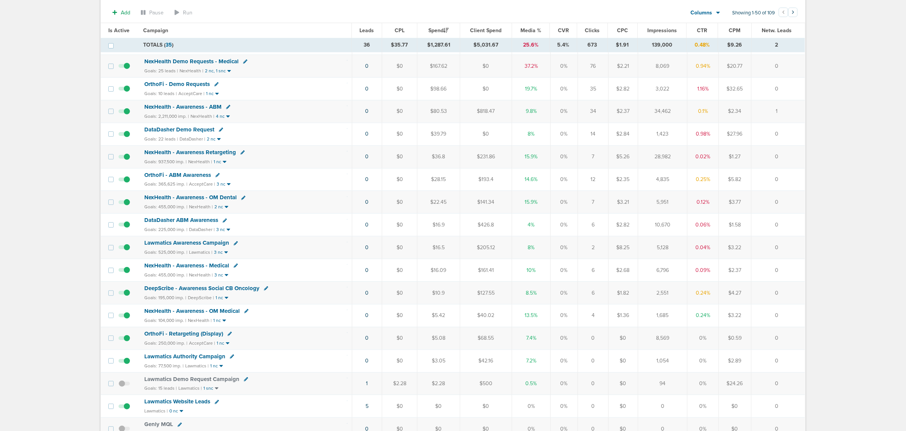
scroll to position [142, 0]
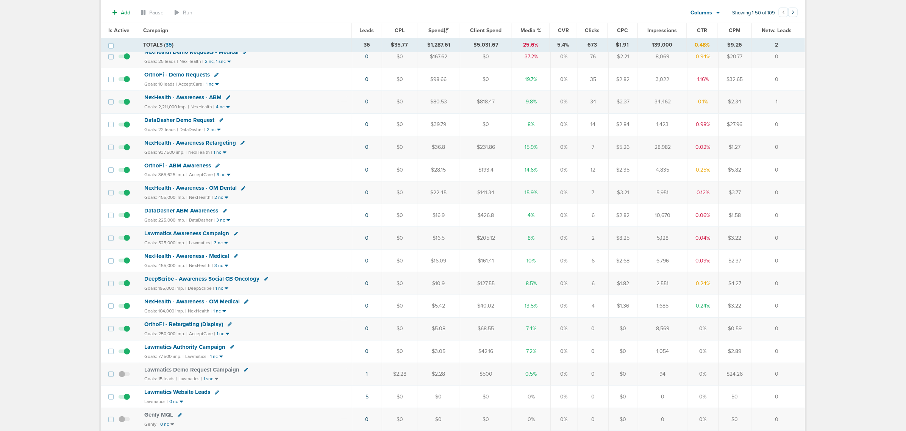
click at [182, 121] on span "DataDasher Demo Request" at bounding box center [179, 120] width 70 height 7
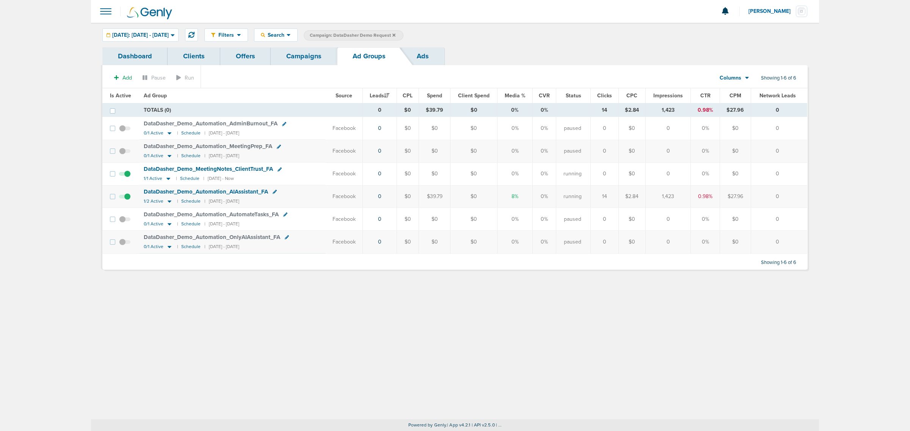
click at [302, 54] on link "Campaigns" at bounding box center [304, 56] width 66 height 18
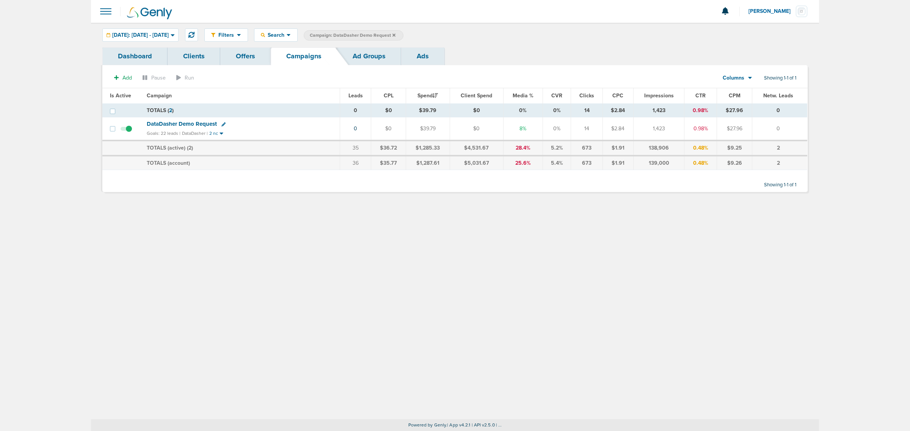
click at [395, 35] on icon at bounding box center [393, 34] width 3 height 3
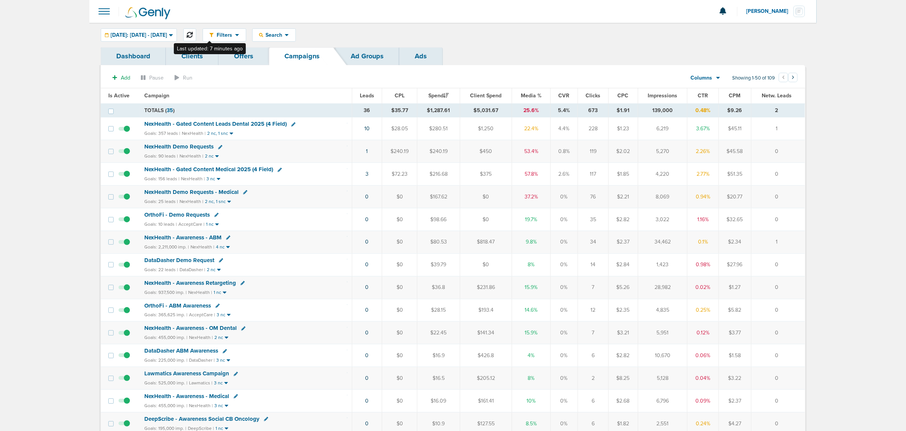
click at [196, 31] on button at bounding box center [189, 34] width 13 height 13
click at [219, 126] on span "NexHealth - Gated Content Leads Dental 2025 (4 Field)" at bounding box center [215, 124] width 142 height 7
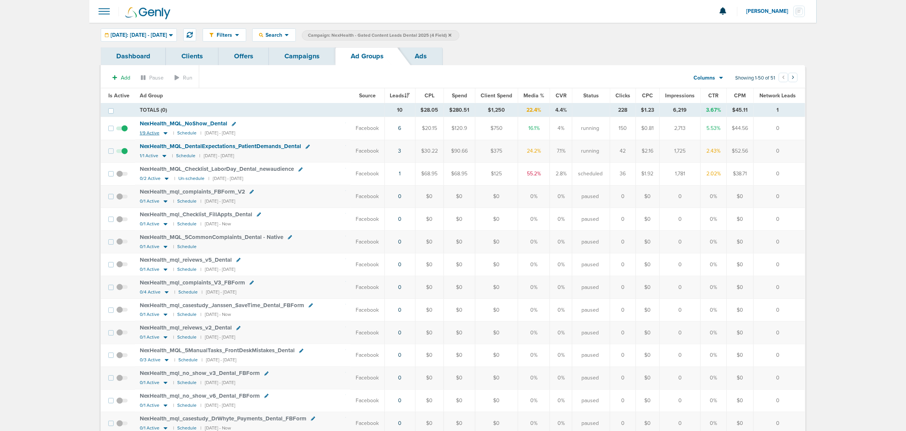
click at [163, 135] on icon at bounding box center [166, 133] width 8 height 6
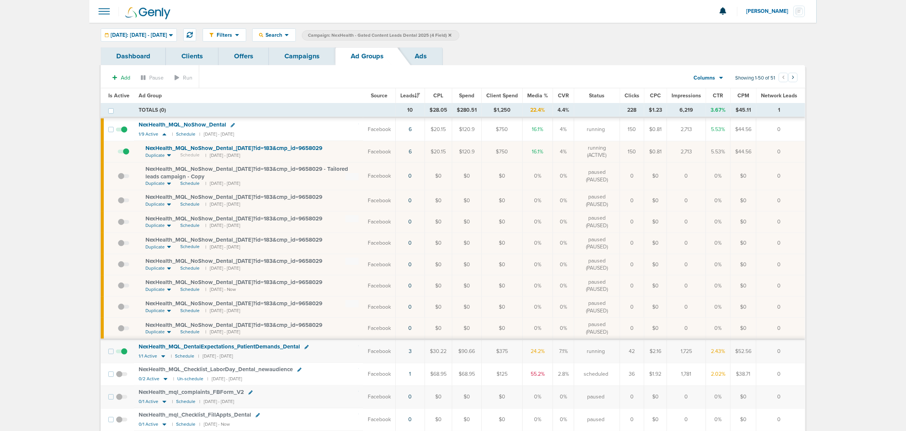
click at [291, 53] on link "Campaigns" at bounding box center [302, 56] width 66 height 18
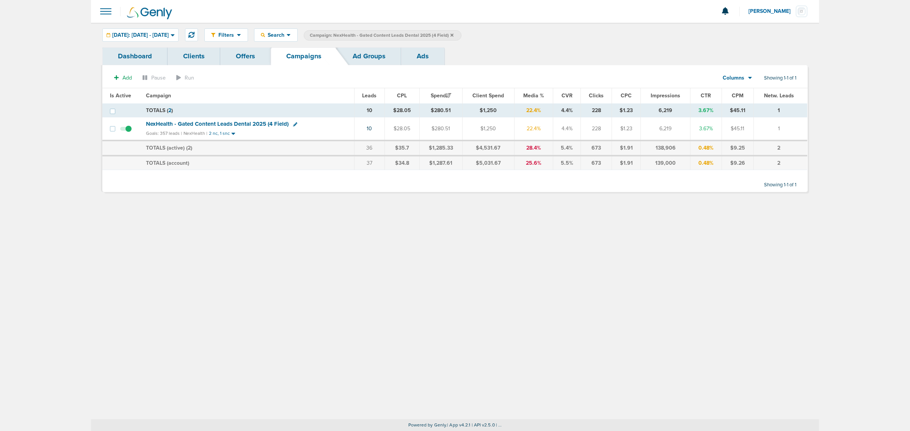
click at [453, 33] on icon at bounding box center [451, 35] width 3 height 5
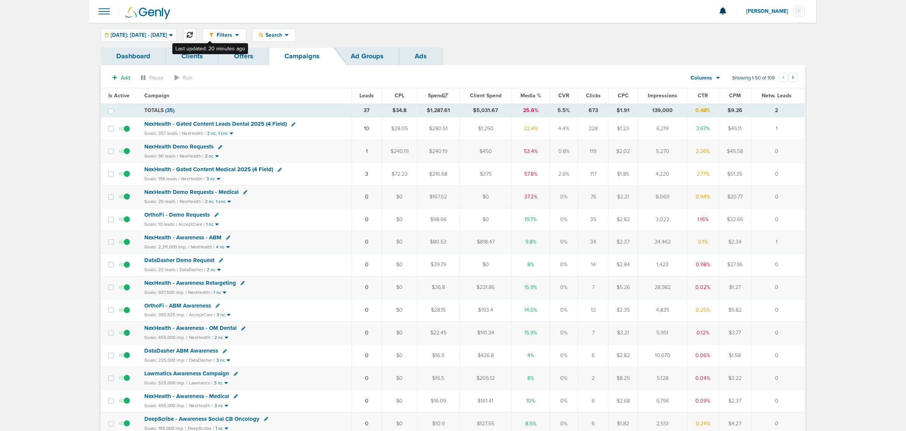
click at [193, 35] on icon at bounding box center [190, 35] width 6 height 6
click at [366, 175] on link "5" at bounding box center [366, 174] width 3 height 6
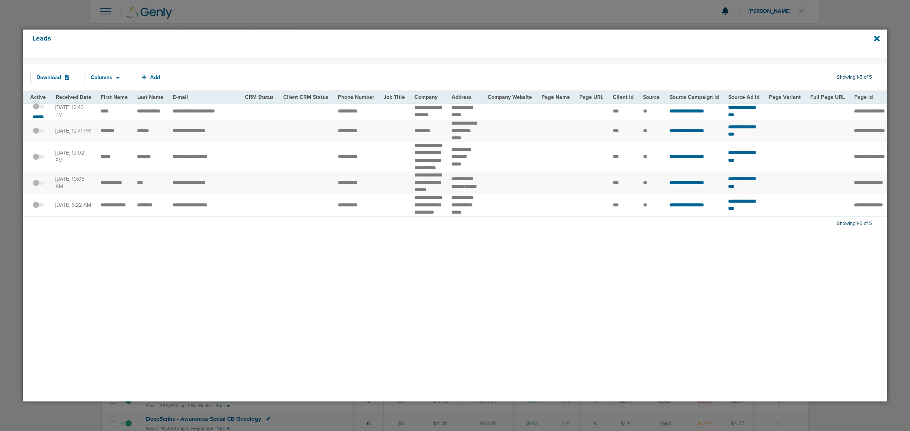
click at [42, 110] on span at bounding box center [38, 110] width 11 height 0
click at [38, 108] on input "checkbox" at bounding box center [38, 108] width 0 height 0
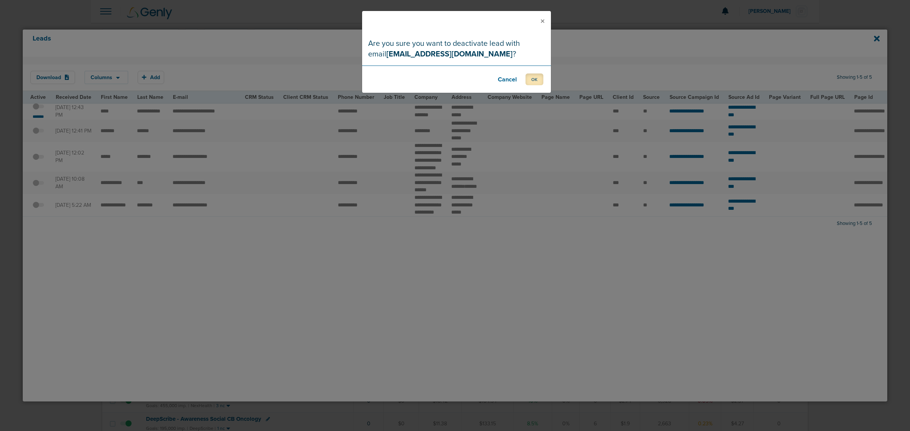
click at [528, 80] on button "OK" at bounding box center [534, 80] width 18 height 12
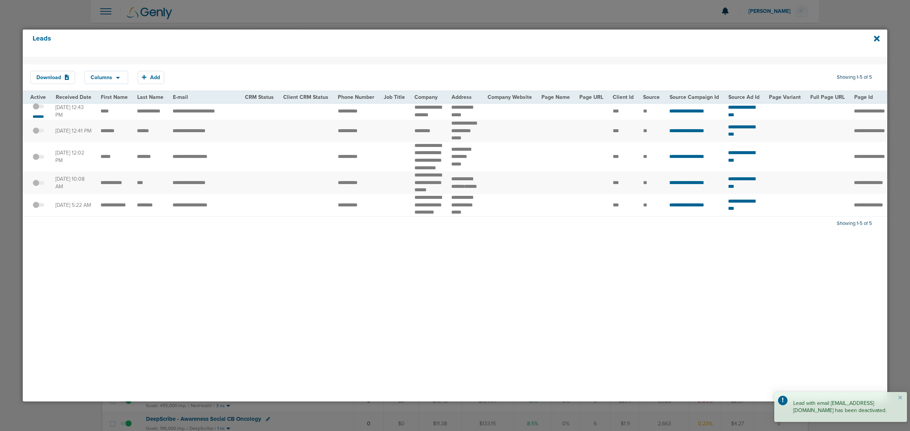
click at [879, 38] on div "Leads" at bounding box center [455, 43] width 864 height 27
click at [874, 38] on icon at bounding box center [876, 38] width 6 height 8
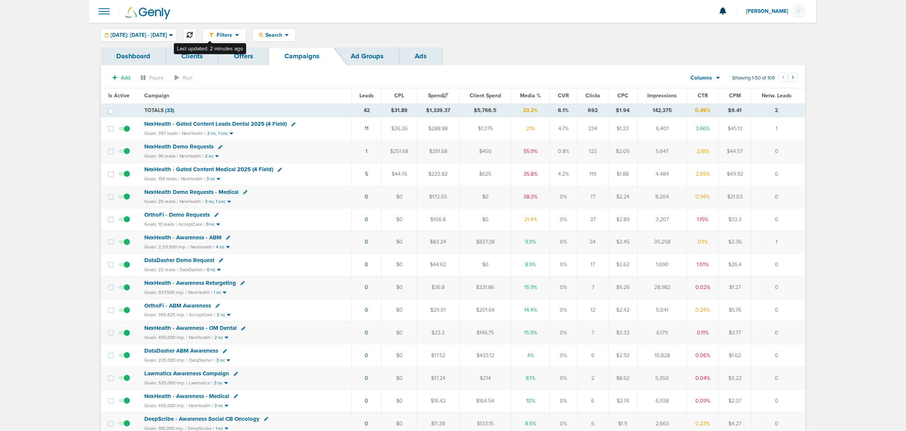
click at [193, 33] on icon at bounding box center [190, 35] width 6 height 6
click at [621, 25] on div "Filters Active Only Settings Status Active Inactive Objectives MQL SQL Traffic …" at bounding box center [453, 35] width 728 height 25
click at [211, 169] on span "NexHealth - Gated Content Medical 2025 (4 Field)" at bounding box center [208, 169] width 129 height 7
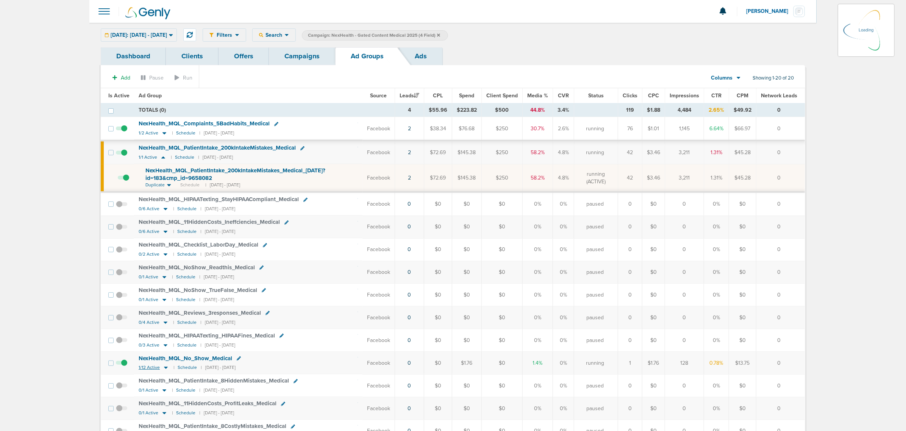
click at [165, 369] on icon at bounding box center [166, 368] width 4 height 2
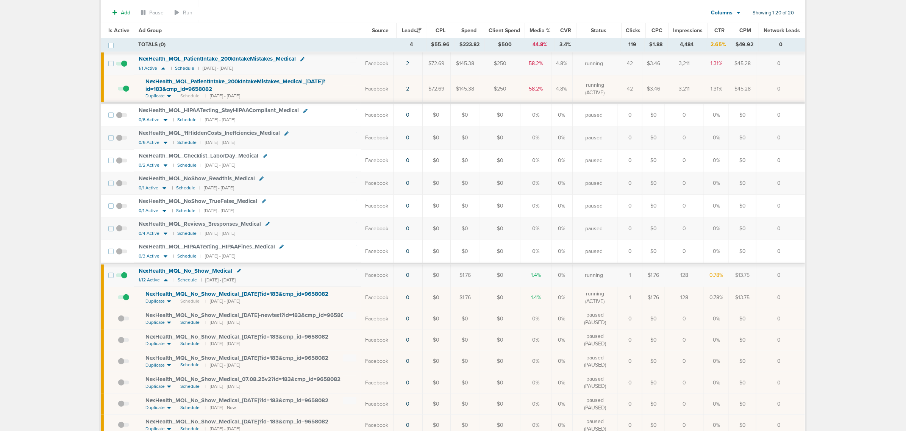
scroll to position [95, 0]
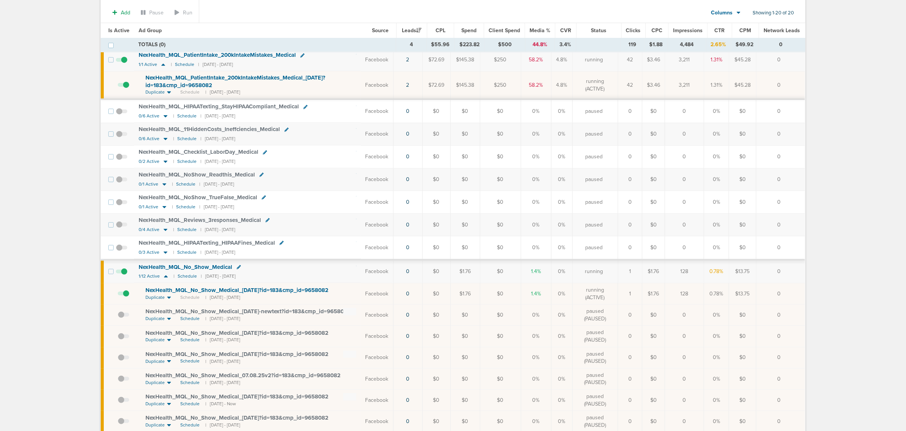
click at [259, 294] on span "NexHealth_ MQL_ No_ Show_ Medical_ [DATE]?id=183&cmp_ id=9658082" at bounding box center [237, 290] width 183 height 7
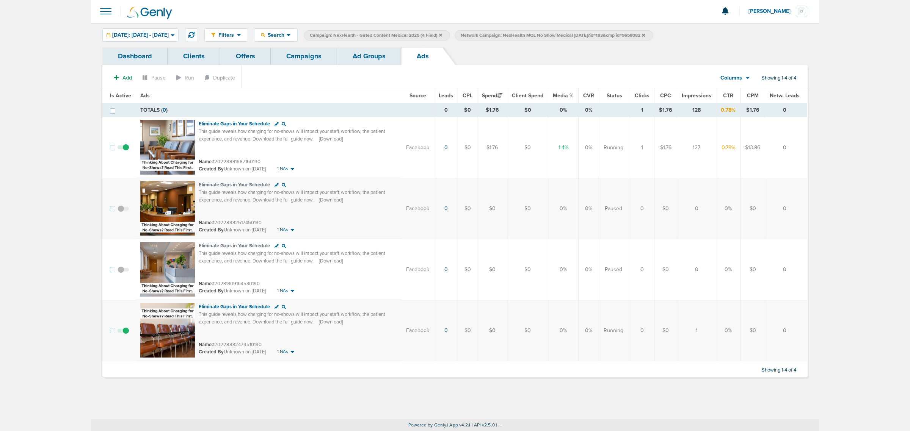
click at [304, 59] on link "Campaigns" at bounding box center [304, 56] width 66 height 18
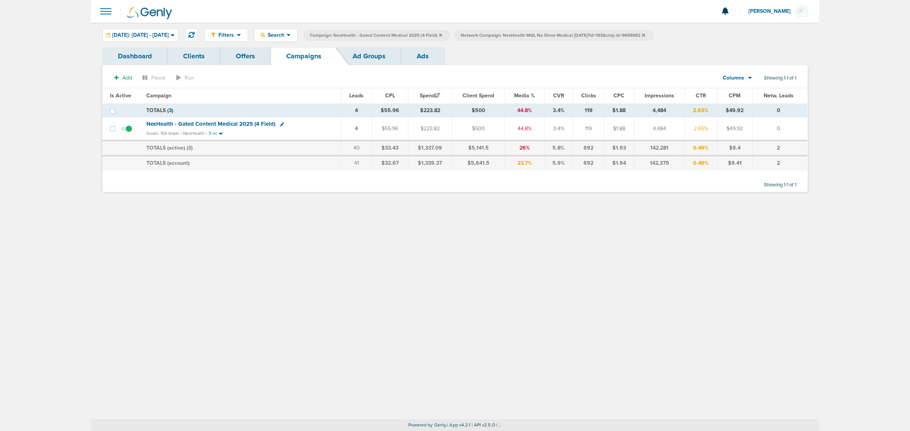
click at [442, 33] on icon at bounding box center [440, 34] width 3 height 3
click at [494, 36] on icon at bounding box center [492, 34] width 3 height 3
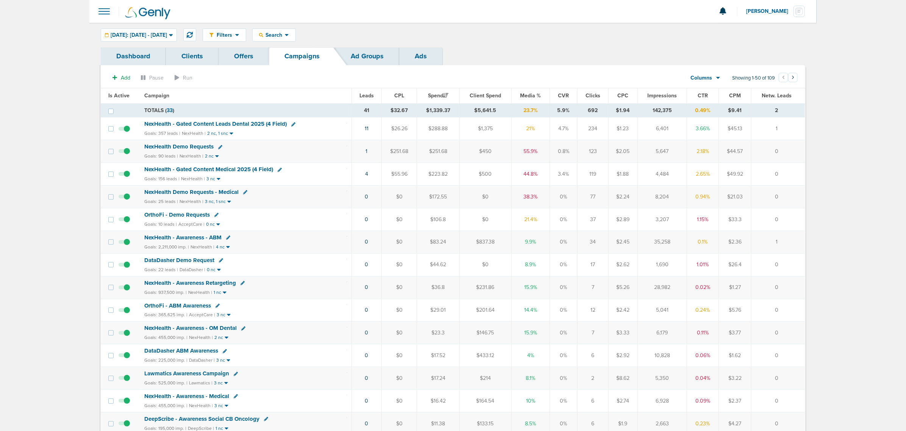
click at [369, 129] on td "11" at bounding box center [367, 128] width 30 height 23
click at [366, 130] on link "11" at bounding box center [367, 128] width 4 height 6
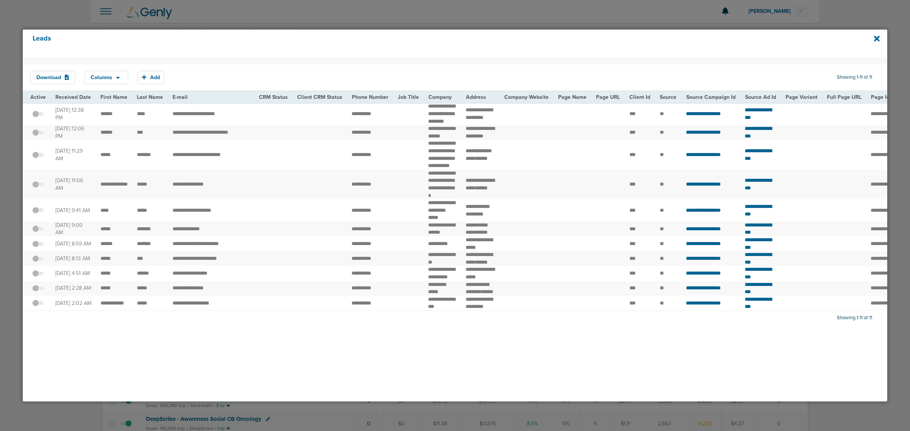
click at [880, 38] on div "Leads" at bounding box center [455, 43] width 864 height 27
click at [886, 21] on div at bounding box center [455, 215] width 910 height 431
click at [875, 39] on icon at bounding box center [876, 38] width 6 height 8
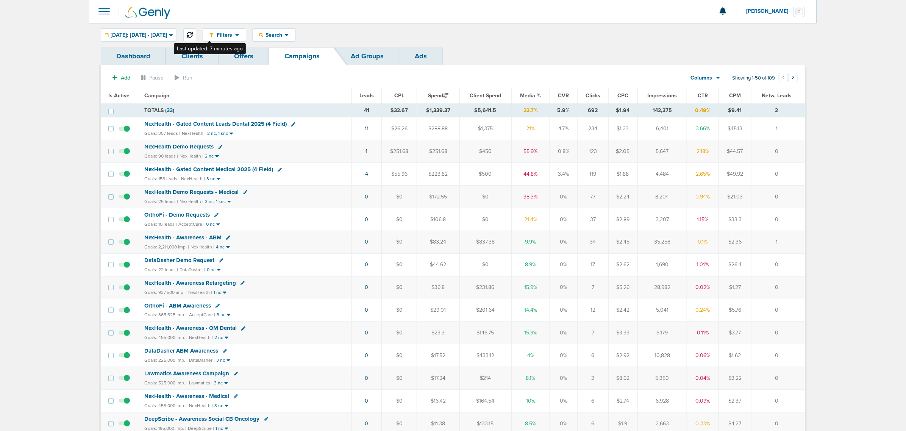
click at [196, 29] on button at bounding box center [189, 34] width 13 height 13
click at [365, 152] on td "2" at bounding box center [367, 151] width 30 height 23
click at [366, 152] on link "2" at bounding box center [366, 151] width 3 height 6
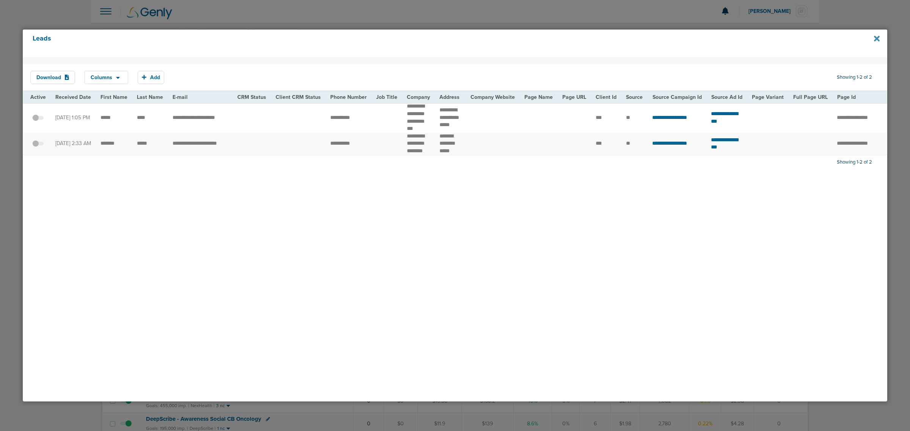
click at [873, 38] on icon at bounding box center [876, 38] width 6 height 8
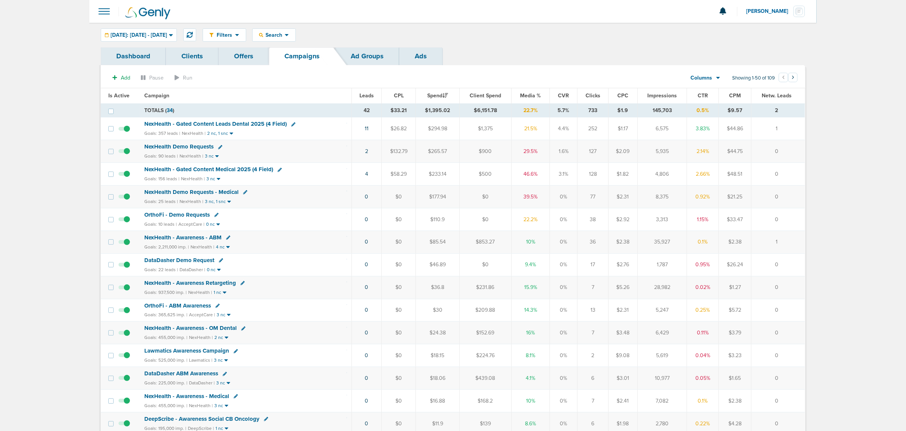
click at [228, 169] on span "NexHealth - Gated Content Medical 2025 (4 Field)" at bounding box center [208, 169] width 129 height 7
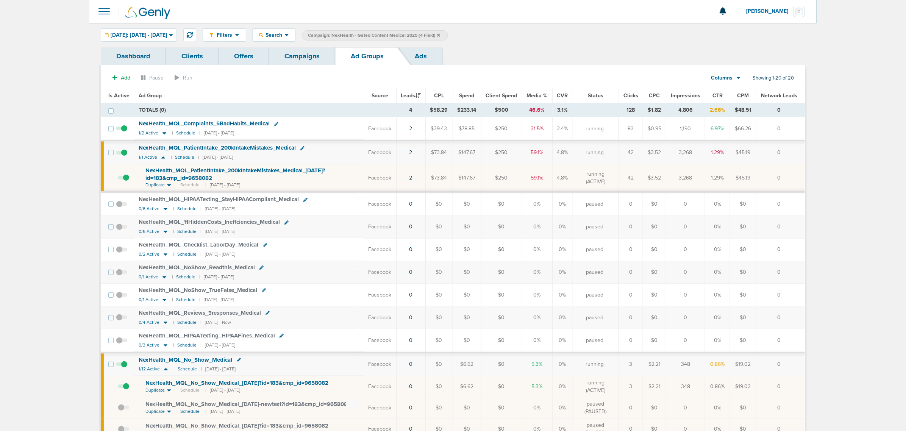
click at [267, 91] on th "Ad Group" at bounding box center [249, 95] width 230 height 15
click at [225, 56] on link "Offers" at bounding box center [244, 56] width 50 height 18
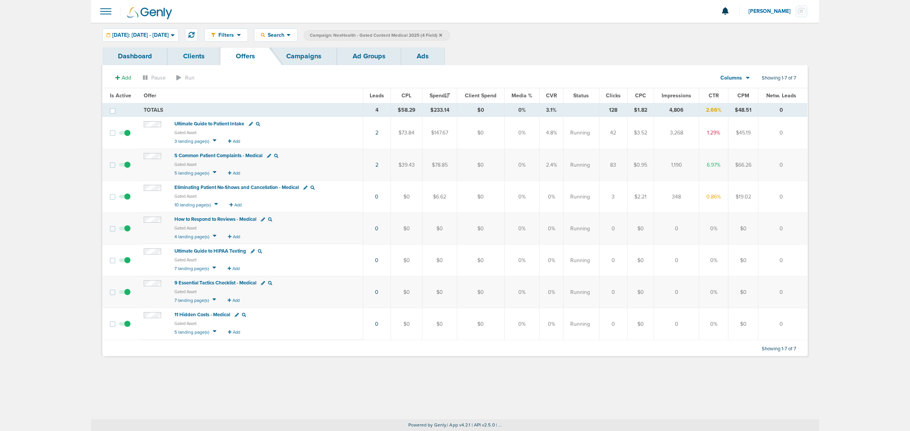
click at [228, 285] on span "9 Essential Tactics Checklist - Medical" at bounding box center [215, 283] width 82 height 6
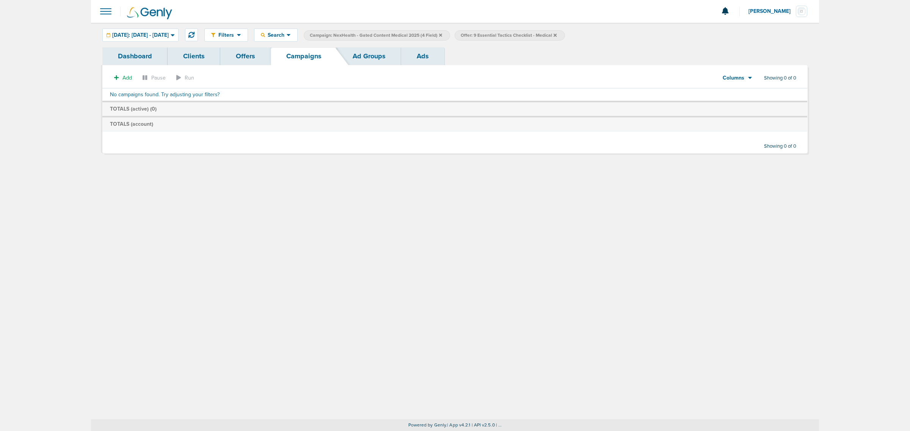
click at [450, 35] on label "Campaign: NexHealth - Gated Content Medical 2025 (4 Field)" at bounding box center [377, 35] width 146 height 10
click at [442, 35] on icon at bounding box center [440, 34] width 3 height 3
click at [405, 34] on icon at bounding box center [403, 34] width 3 height 3
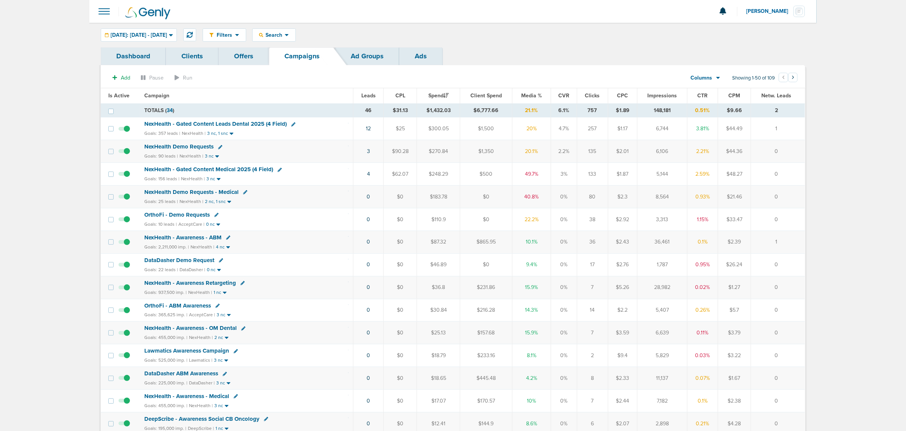
click at [227, 171] on span "NexHealth - Gated Content Medical 2025 (4 Field)" at bounding box center [208, 169] width 129 height 7
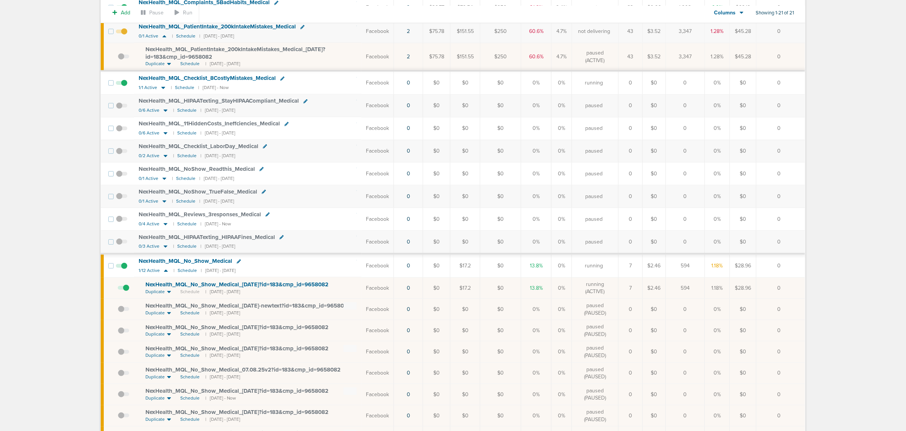
scroll to position [189, 0]
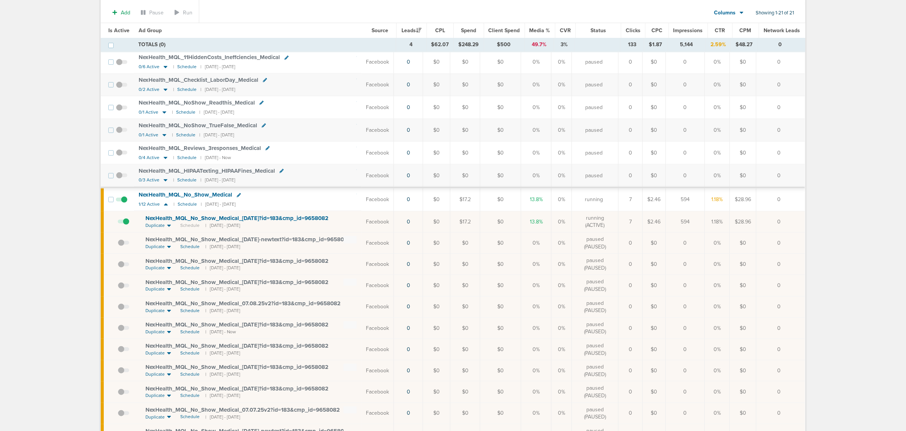
drag, startPoint x: 781, startPoint y: 224, endPoint x: 359, endPoint y: 227, distance: 422.2
click at [359, 227] on tr "NexHealth_ MQL_ No_ Show_ Medical_ [DATE]?id=183&cmp_ id=9658082 Duplicate Sche…" at bounding box center [453, 221] width 704 height 21
click at [359, 227] on td "NexHealth_ MQL_ No_ Show_ Medical_ [DATE]?id=183&cmp_ id=9658082 Duplicate Sche…" at bounding box center [247, 221] width 227 height 21
click at [124, 225] on span at bounding box center [123, 225] width 11 height 0
click at [118, 224] on input "checkbox" at bounding box center [118, 224] width 0 height 0
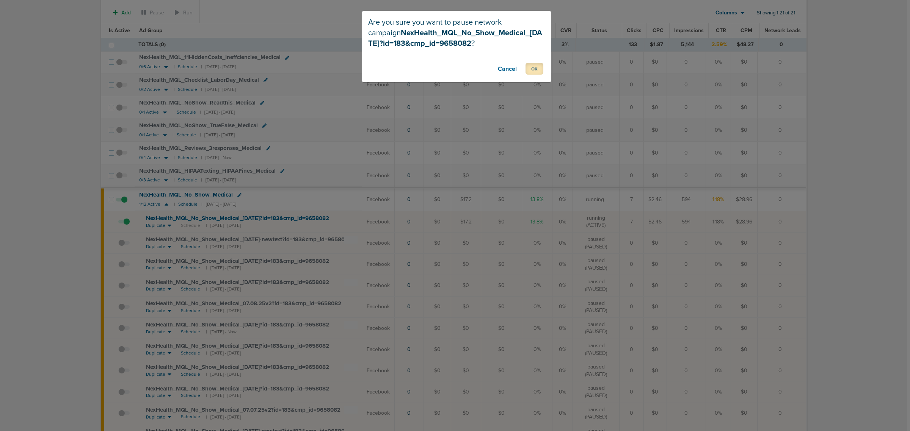
click at [540, 68] on button "OK" at bounding box center [534, 69] width 18 height 12
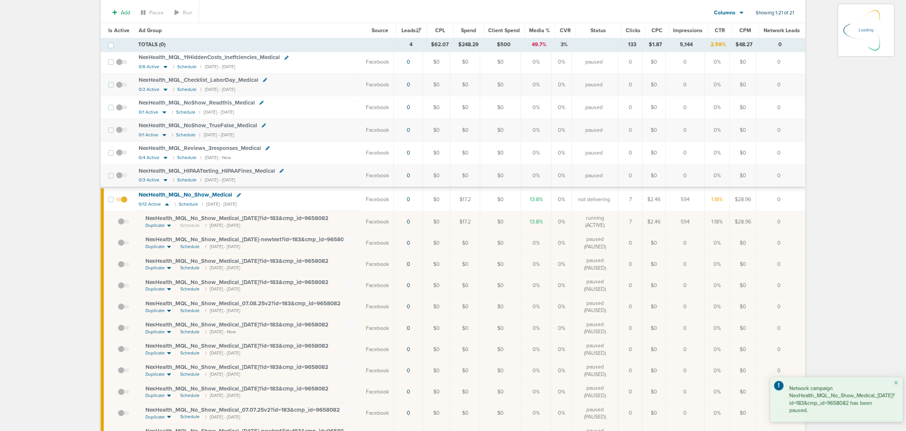
scroll to position [0, 0]
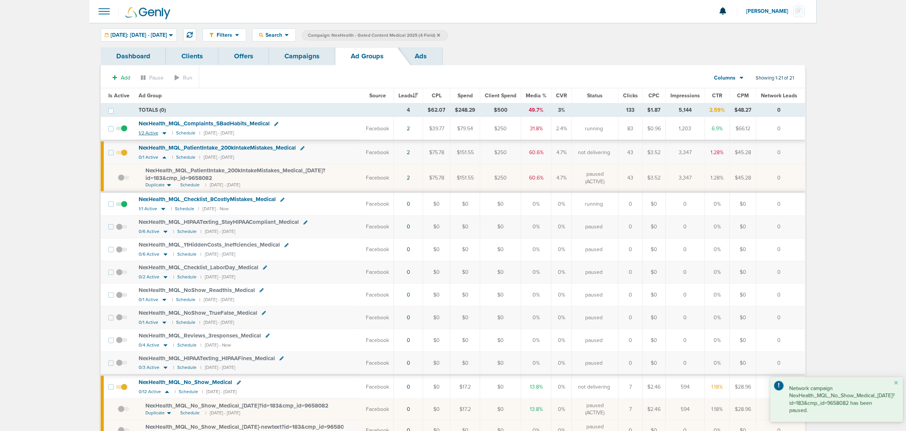
click at [162, 132] on icon at bounding box center [165, 133] width 8 height 6
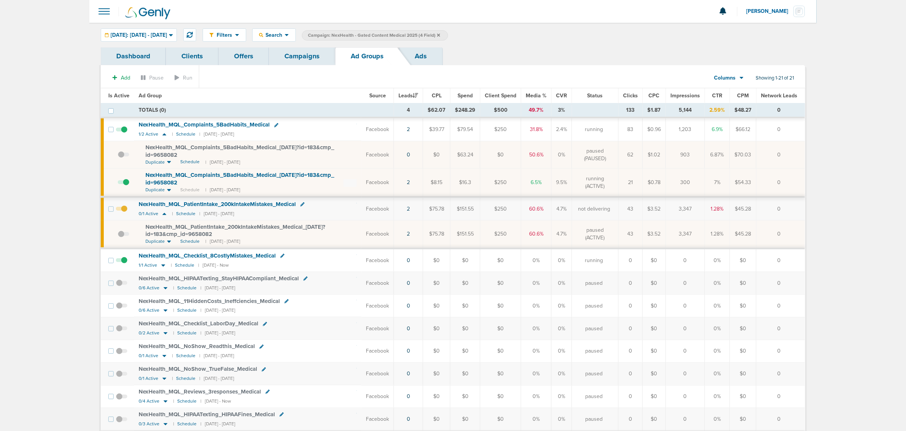
click at [304, 50] on link "Campaigns" at bounding box center [302, 56] width 66 height 18
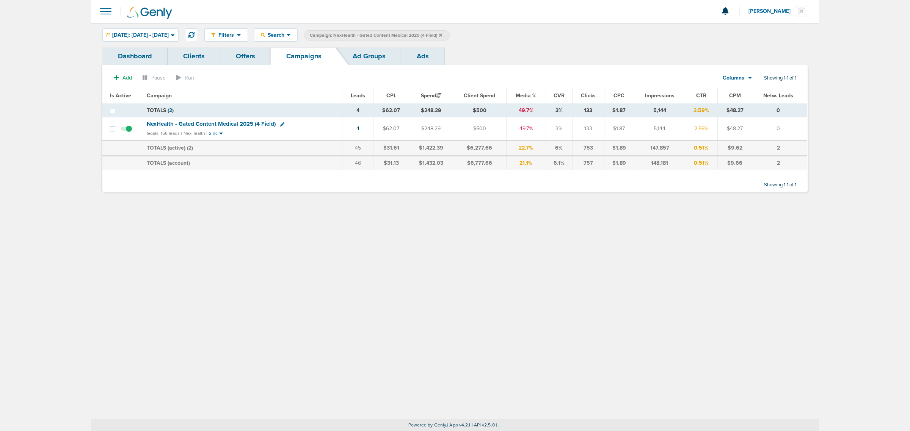
click at [442, 34] on icon at bounding box center [440, 34] width 3 height 3
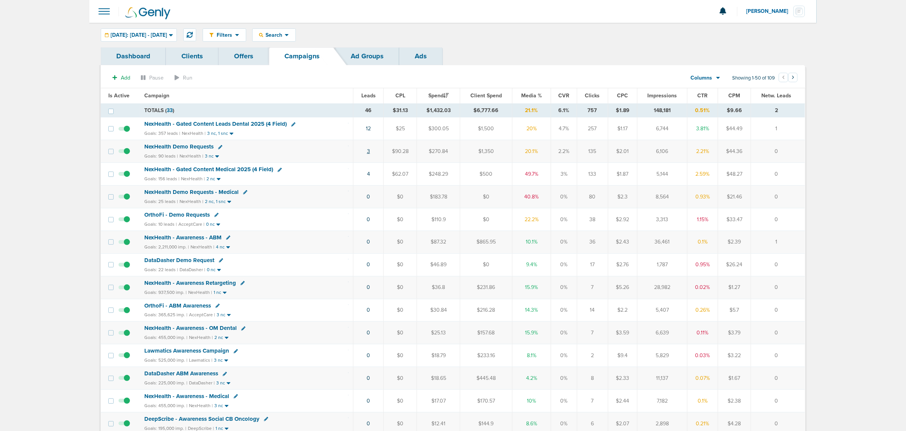
click at [369, 152] on link "3" at bounding box center [368, 151] width 3 height 6
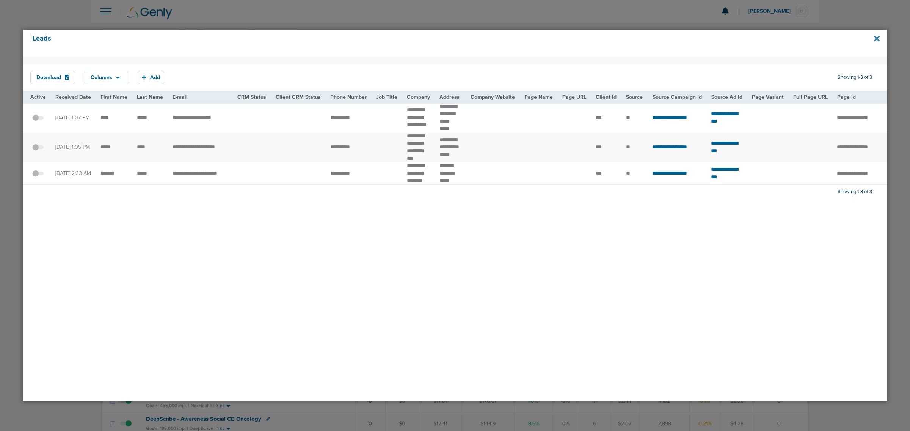
click at [878, 39] on icon at bounding box center [876, 38] width 6 height 8
